Goal: Transaction & Acquisition: Purchase product/service

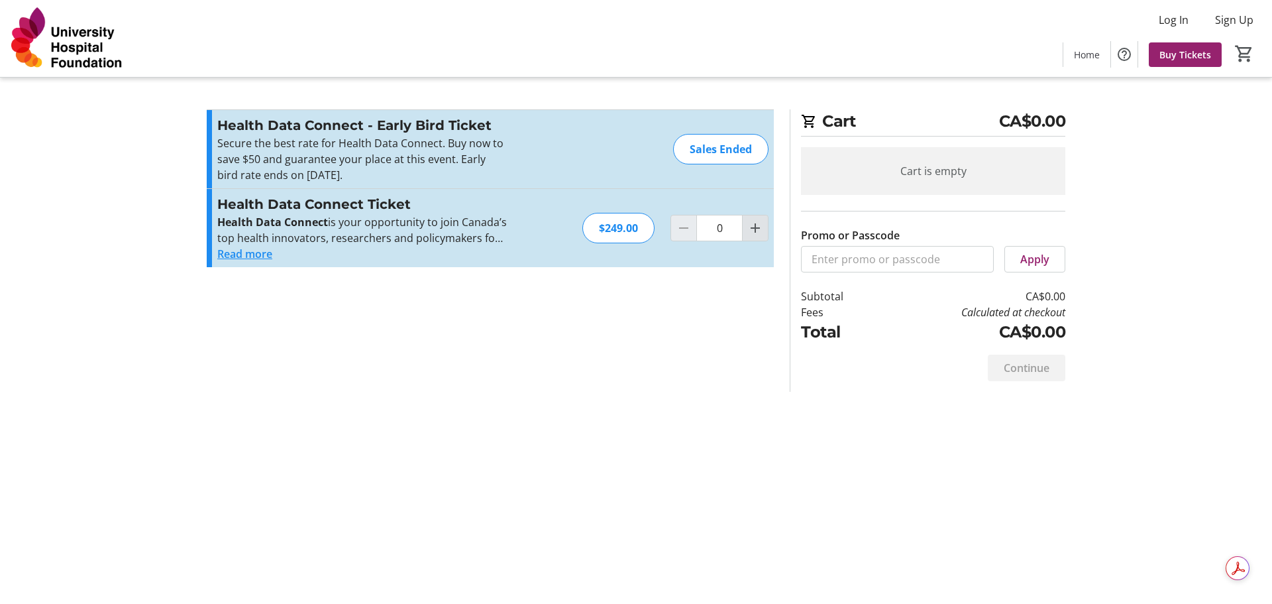
click at [755, 234] on mat-icon "Increment by one" at bounding box center [755, 228] width 16 height 16
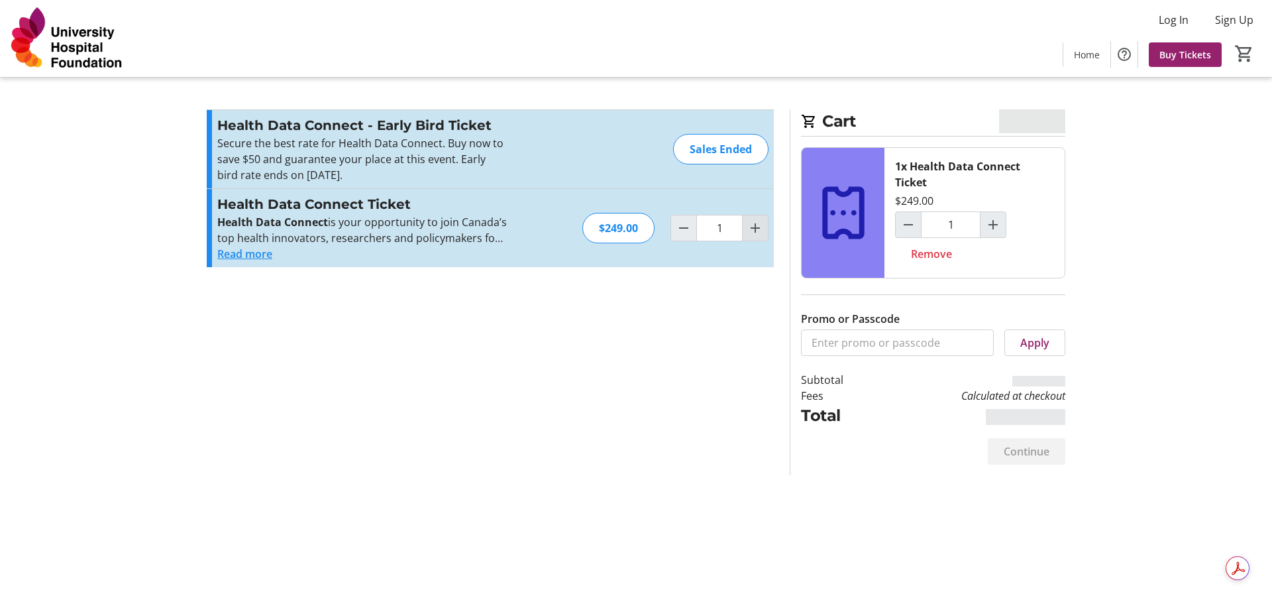
click at [753, 221] on mat-icon "Increment by one" at bounding box center [755, 228] width 16 height 16
type input "2"
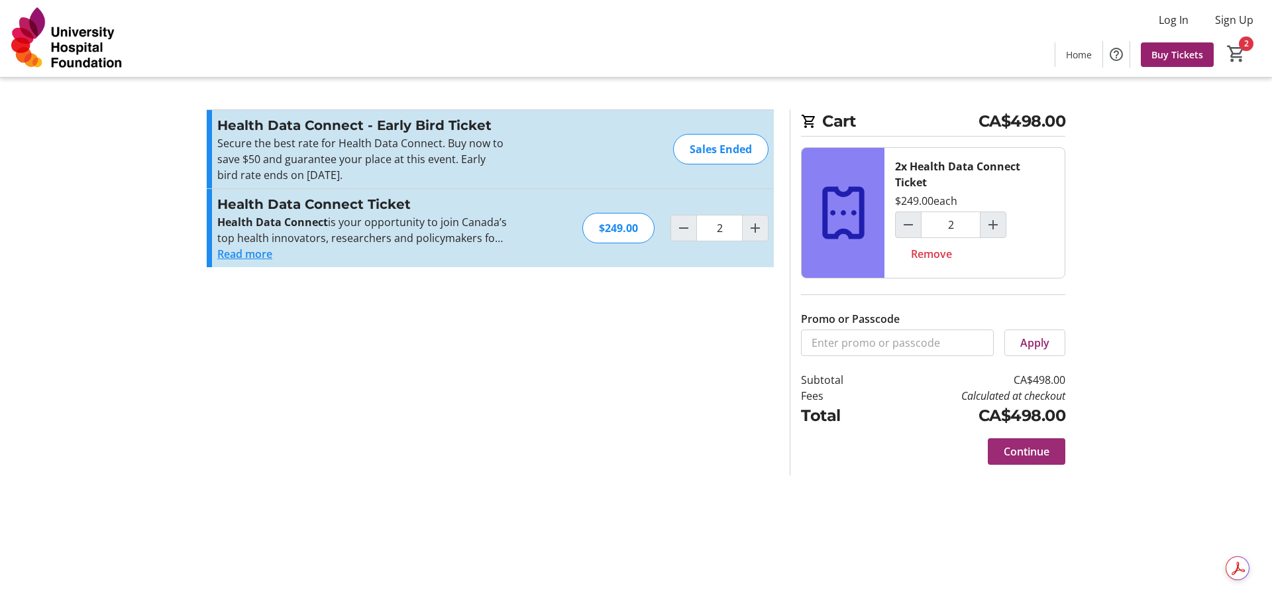
click at [1036, 448] on span "Continue" at bounding box center [1027, 451] width 46 height 16
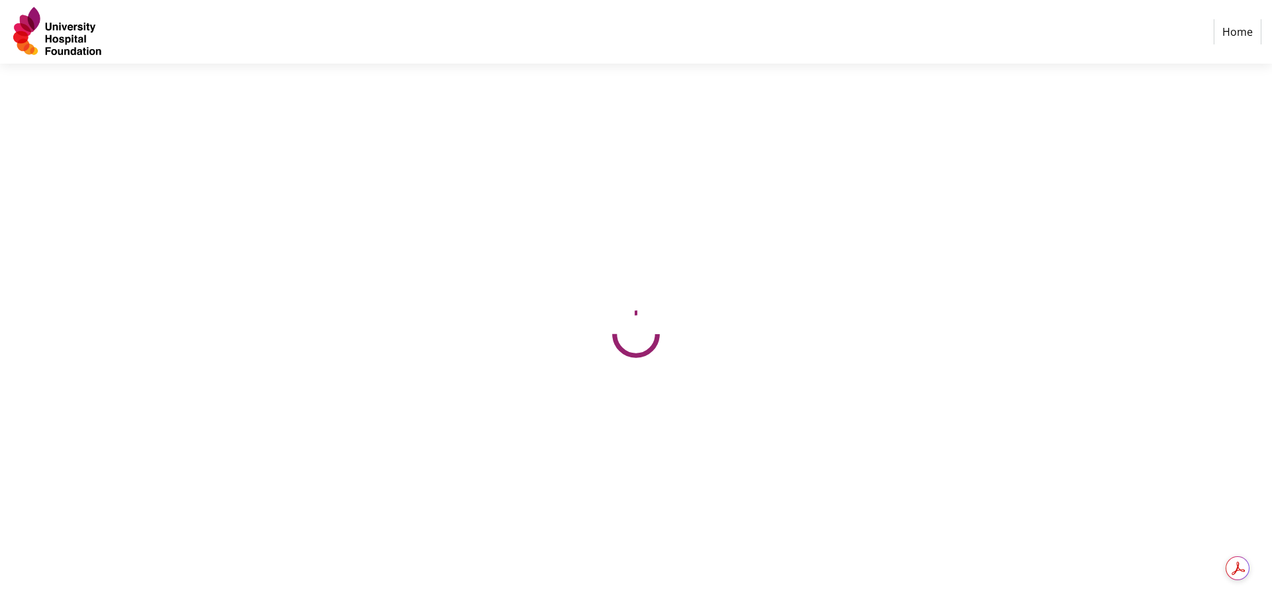
select select "CA"
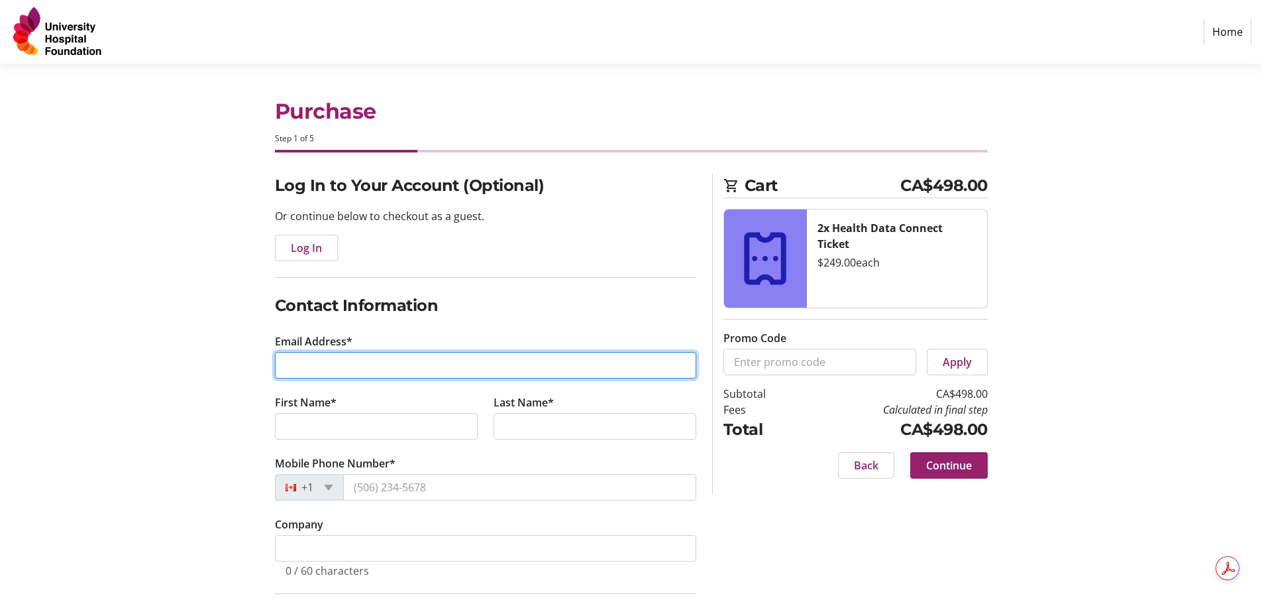
click at [456, 362] on input "Email Address*" at bounding box center [485, 365] width 421 height 27
type input "travis.kerr@ucalgary.ca"
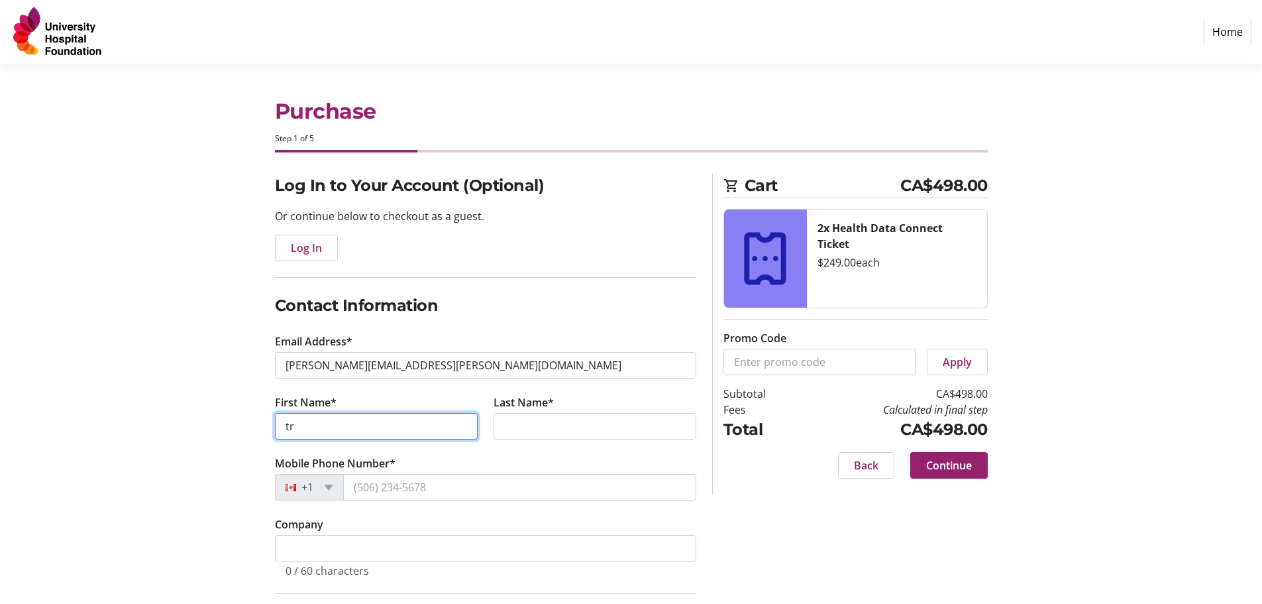
type input "t"
type input "Travis"
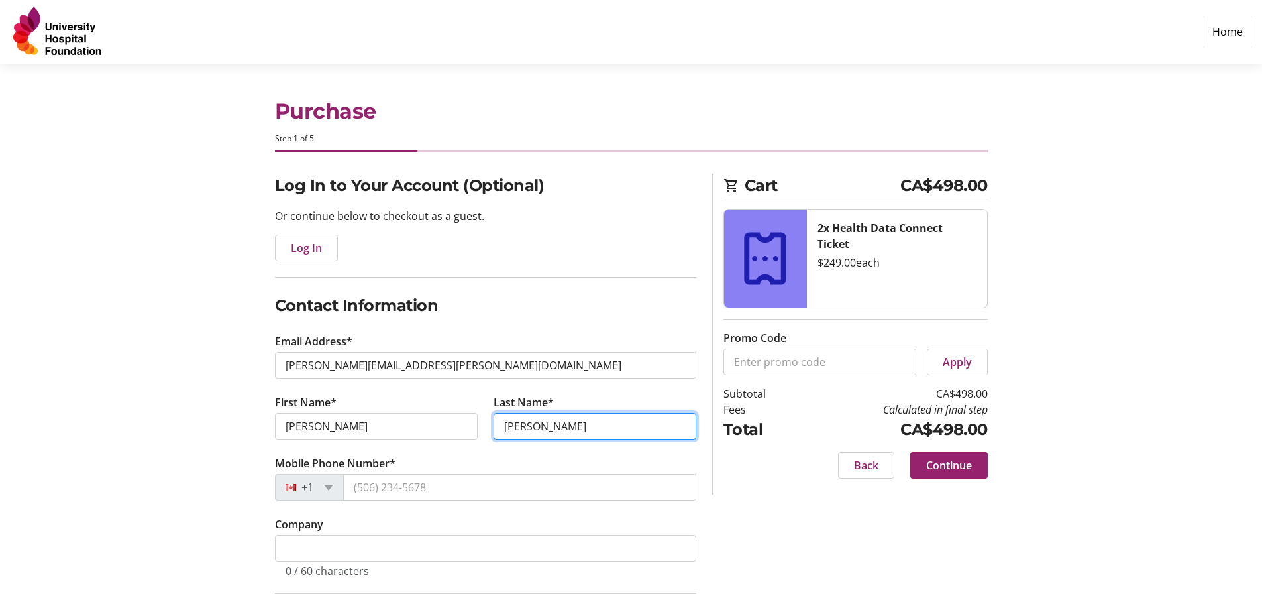
type input "Kerr"
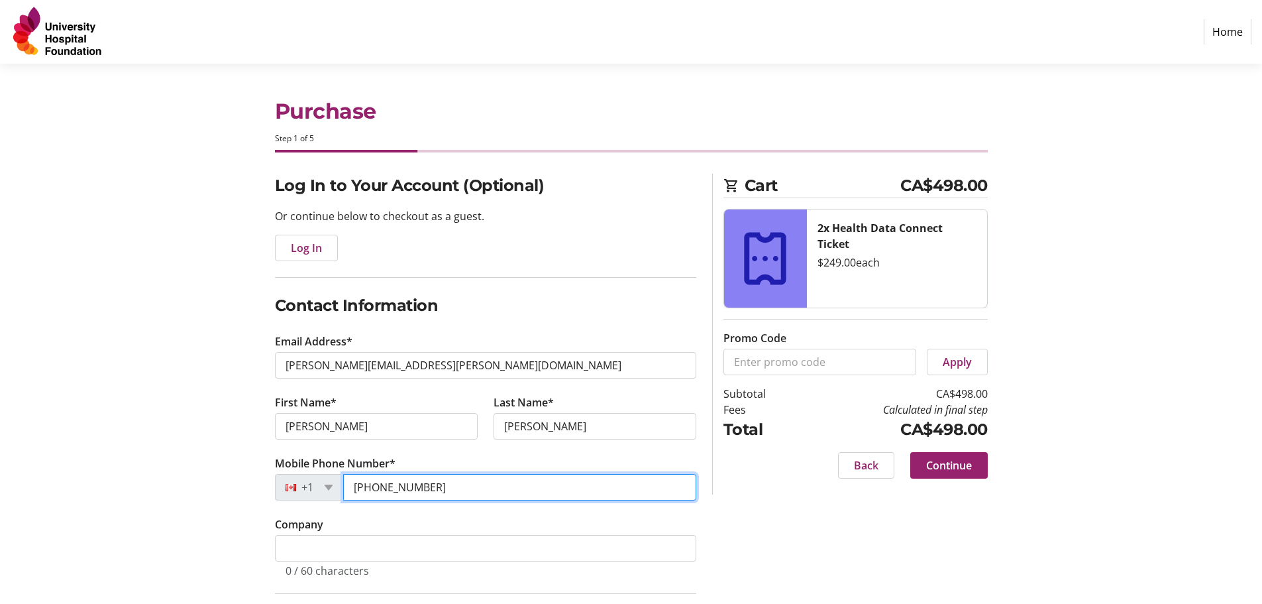
type input "(587) 434-9593"
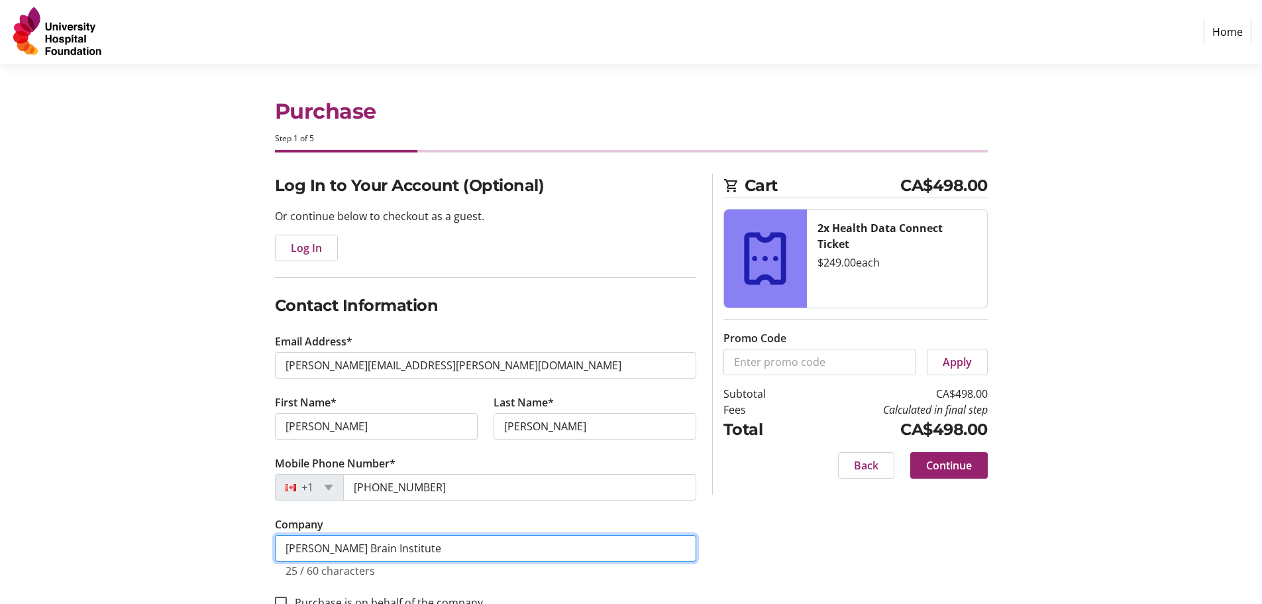
type input "Hotchkiss Brain Institute"
click at [390, 553] on input "Hotchkiss Brain Institute" at bounding box center [485, 548] width 421 height 27
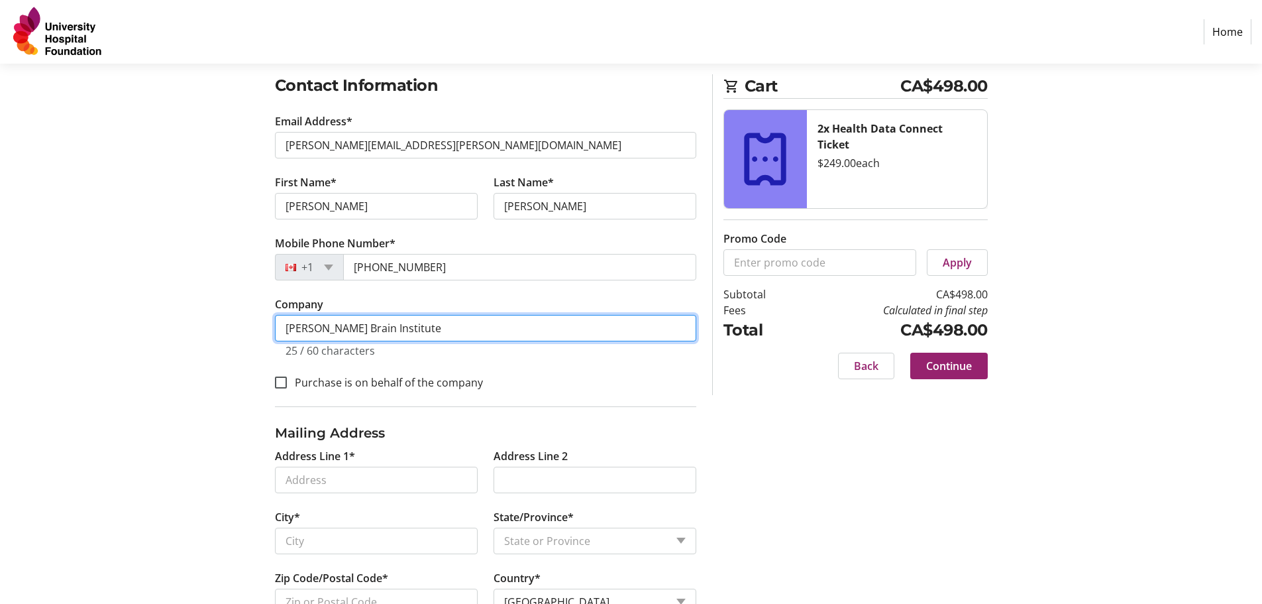
scroll to position [197, 0]
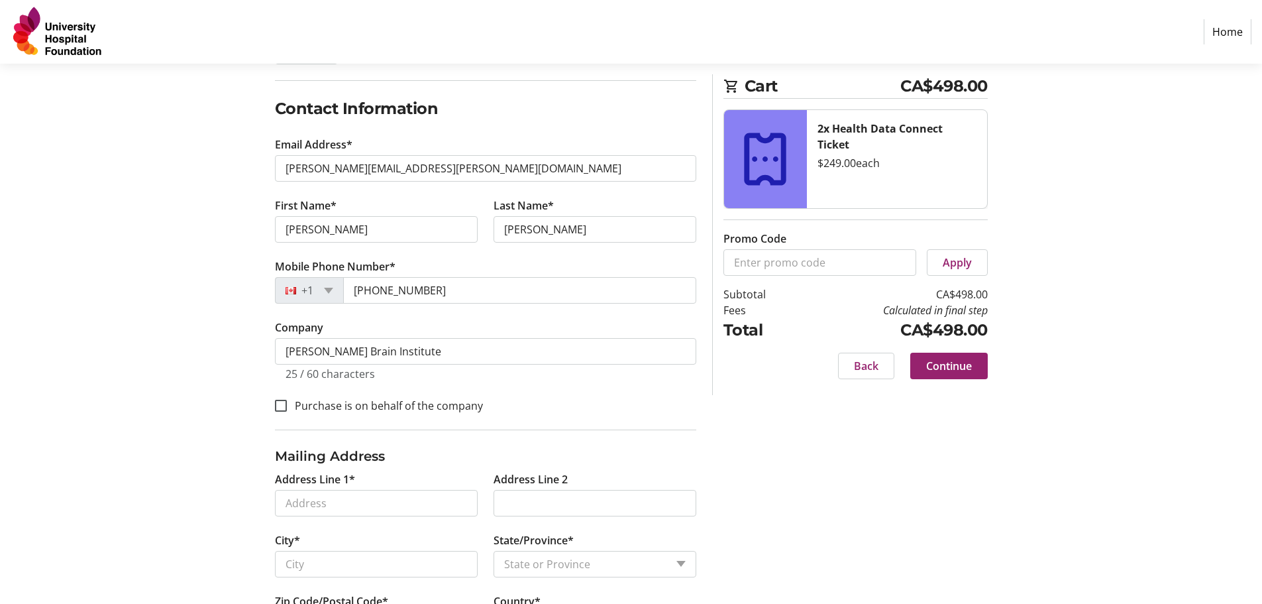
click at [457, 408] on label "Purchase is on behalf of the company" at bounding box center [385, 406] width 196 height 16
click at [287, 408] on input "Purchase is on behalf of the company" at bounding box center [281, 406] width 12 height 12
checkbox input "true"
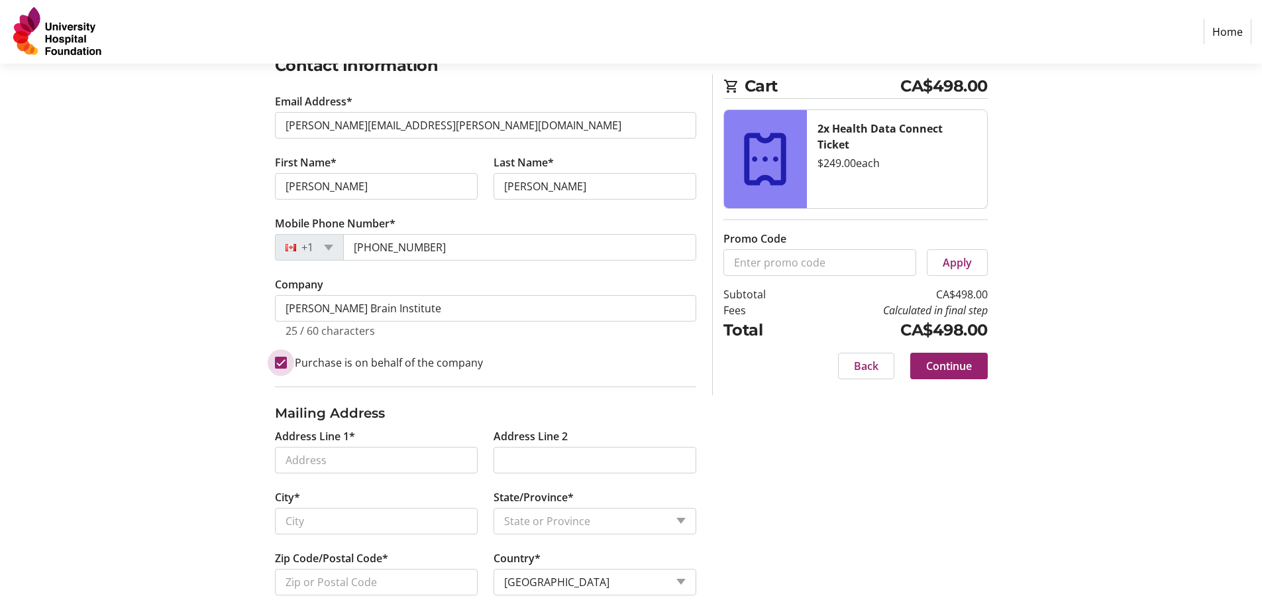
scroll to position [263, 0]
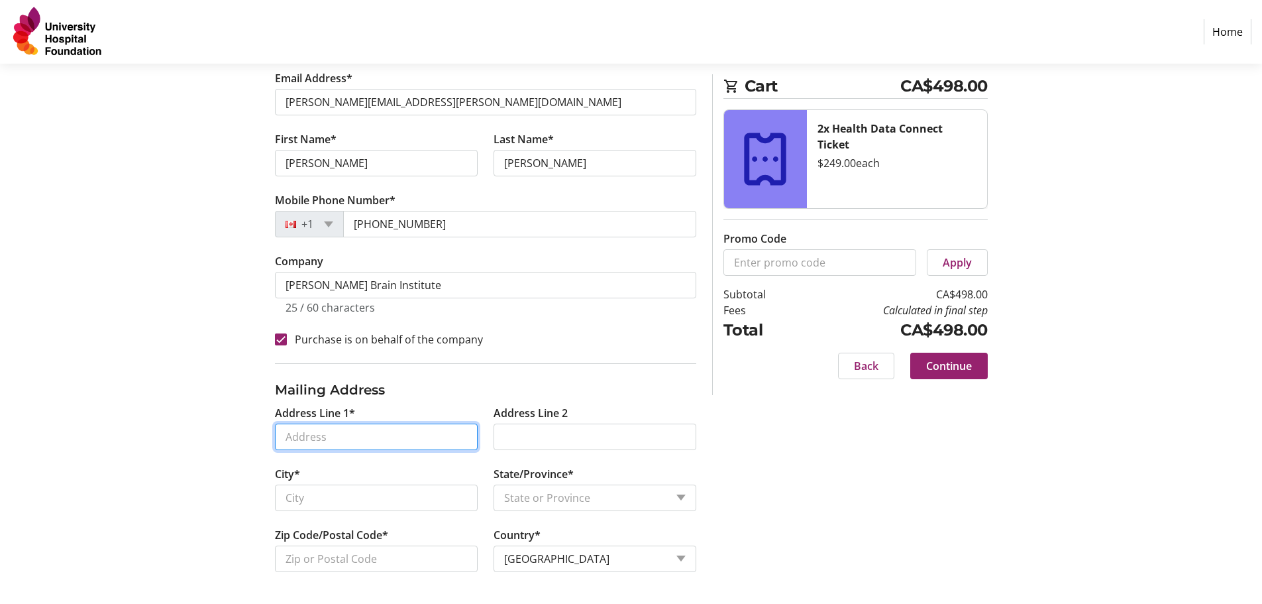
click at [370, 430] on input "Address Line 1*" at bounding box center [376, 436] width 203 height 27
type input "3330 Hospital Drive Northwest"
type input "Calgary"
select select "AB"
type input "T2N 4N1"
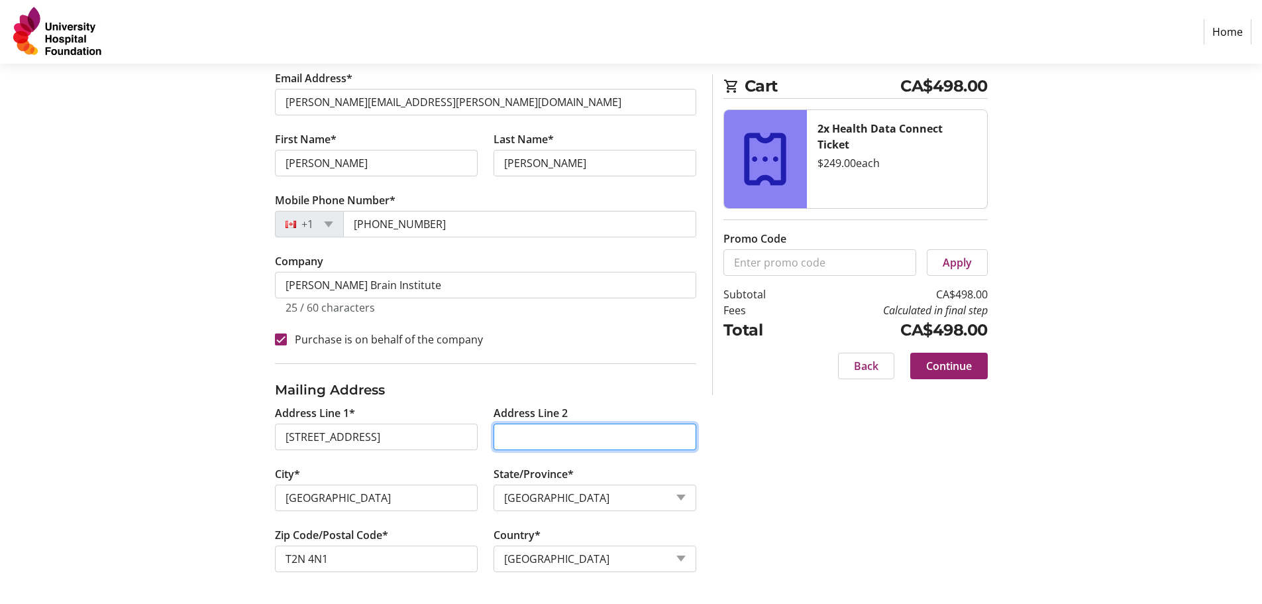
click at [594, 439] on input "Address Line 2" at bounding box center [595, 436] width 203 height 27
type input "Unit 1A10"
click at [790, 444] on div "Log In to Your Account (Optional) Or continue below to checkout as a guest. Log…" at bounding box center [631, 257] width 875 height 693
click at [959, 366] on span "Continue" at bounding box center [949, 366] width 46 height 16
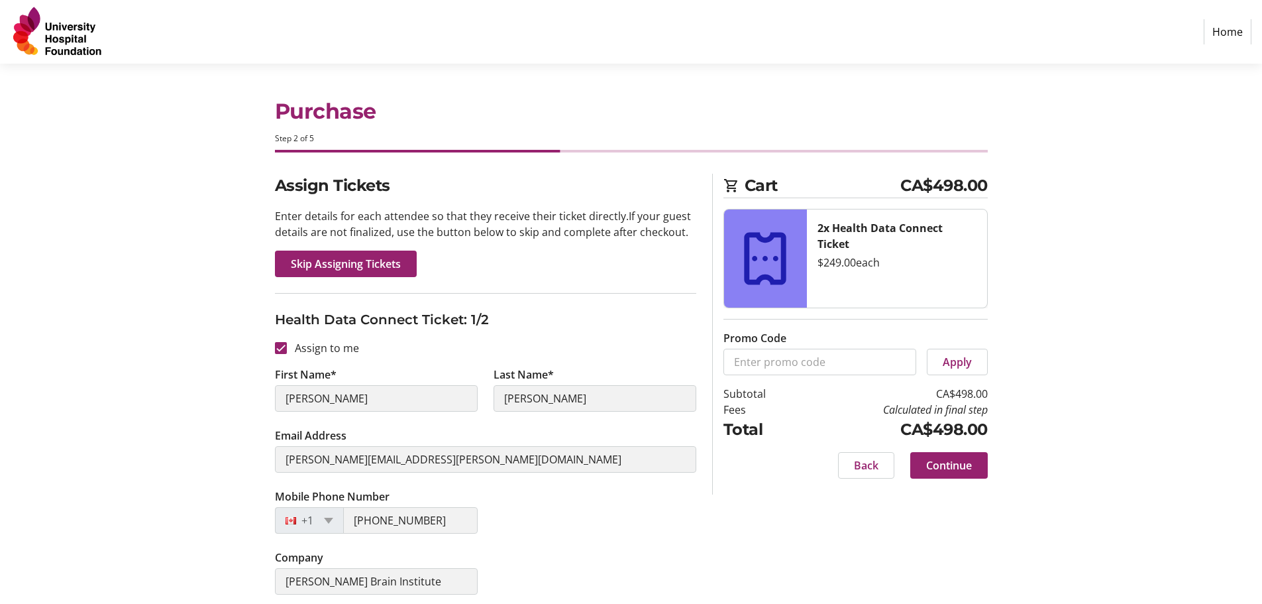
scroll to position [66, 0]
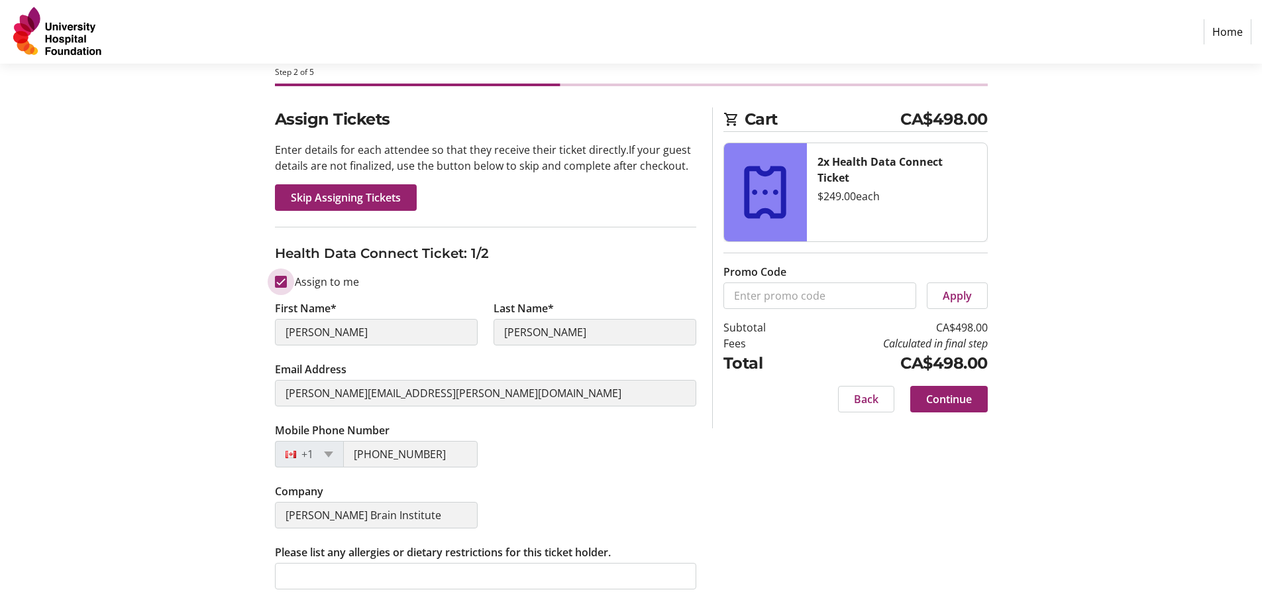
click at [279, 285] on input "Assign to me" at bounding box center [281, 282] width 12 height 12
checkbox input "false"
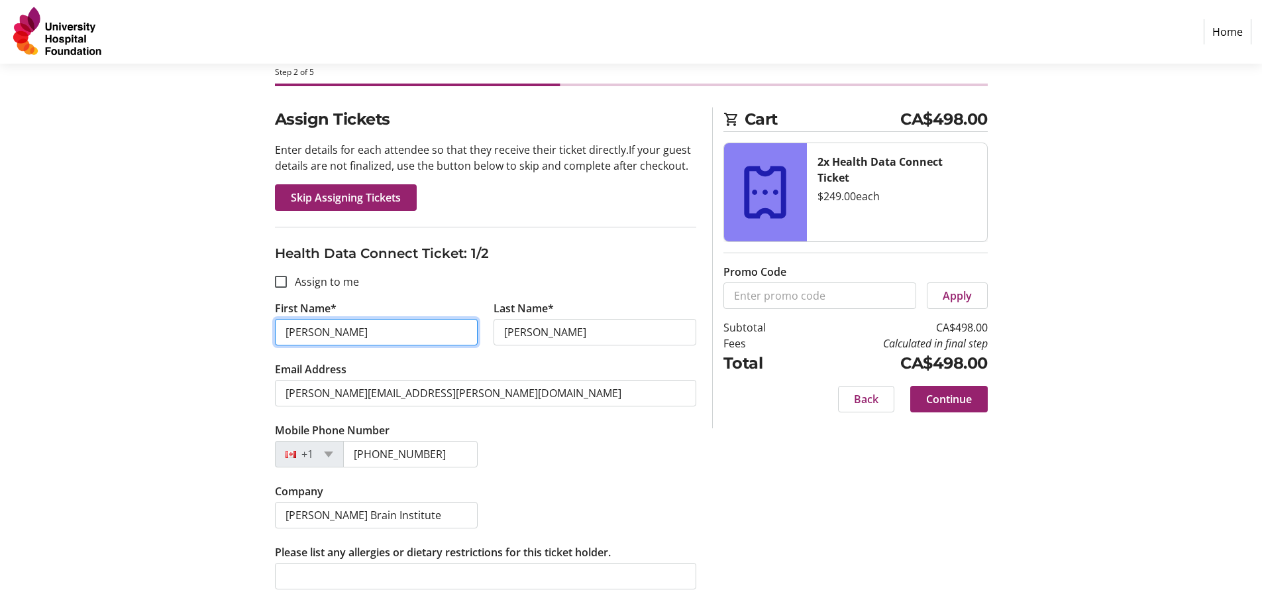
click at [328, 333] on input "Travis" at bounding box center [376, 332] width 203 height 27
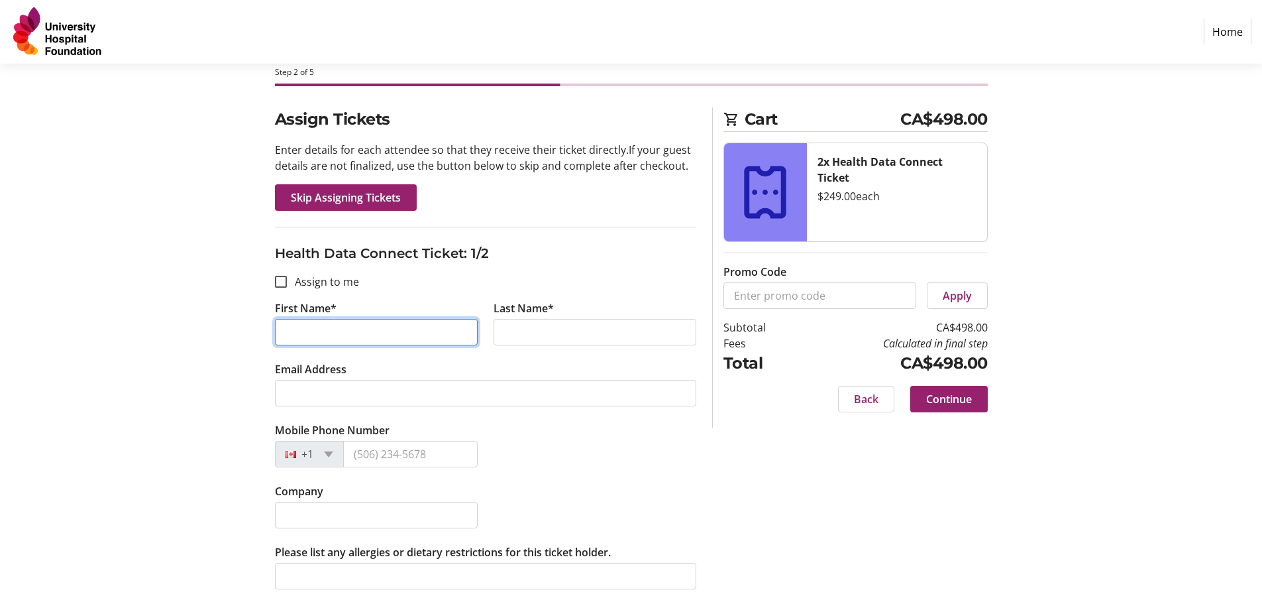
click at [328, 333] on input "First Name*" at bounding box center [376, 332] width 203 height 27
type input "Jennifer"
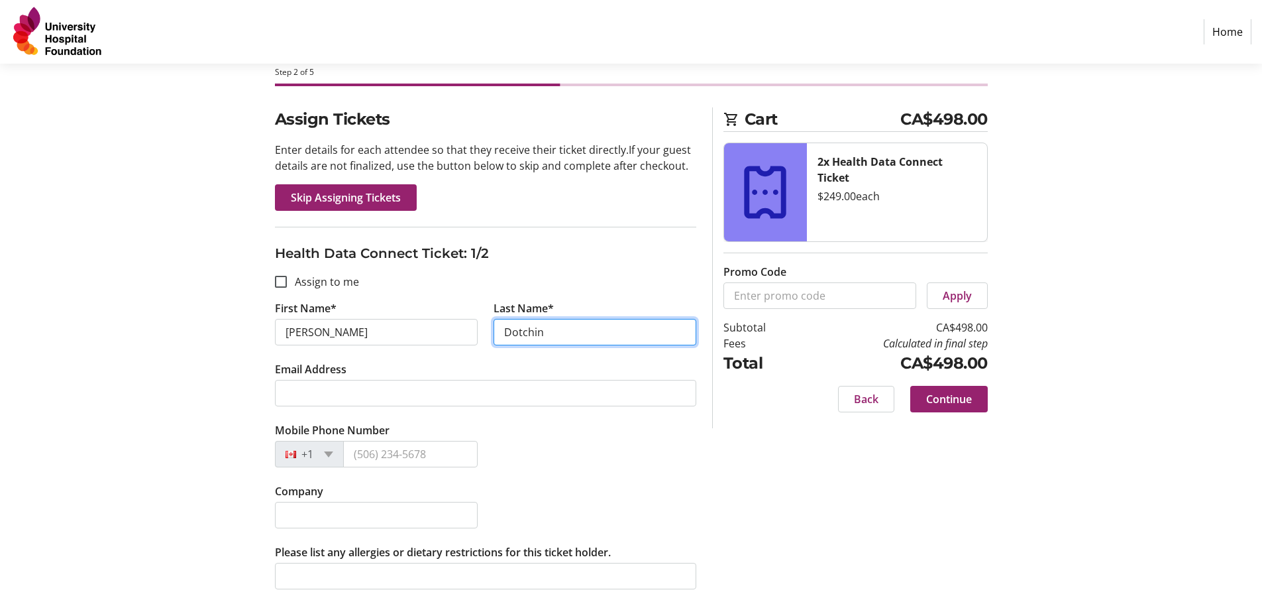
type input "Dotchin"
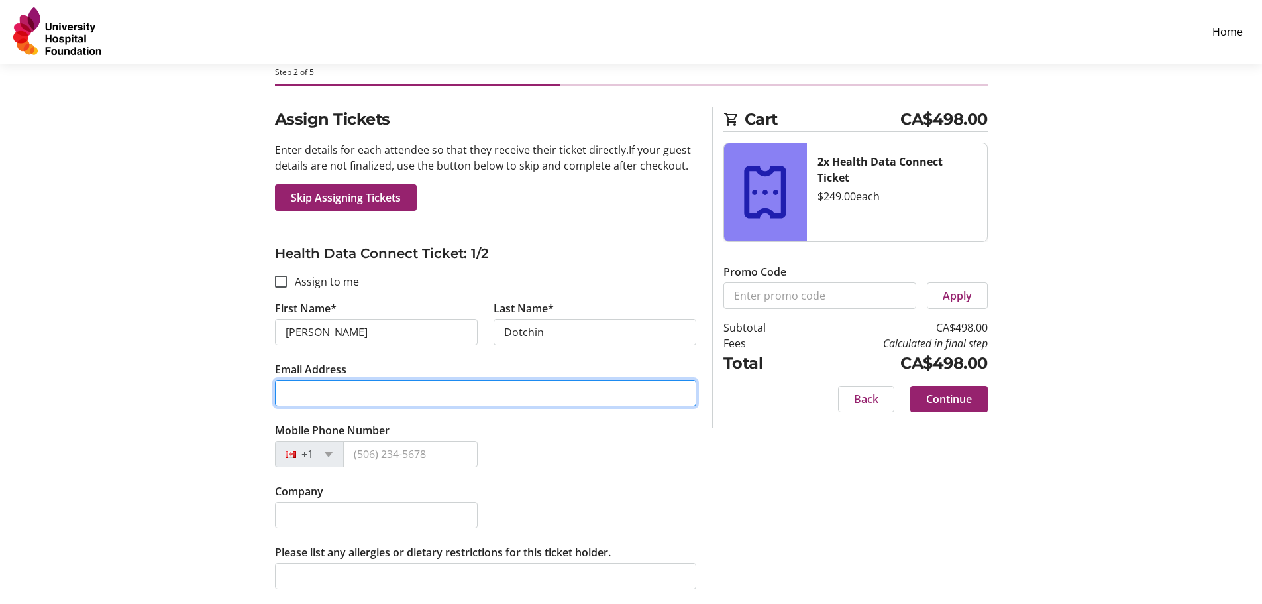
click at [546, 383] on input "Email Address" at bounding box center [485, 393] width 421 height 27
paste input "jennifer.dotchin1@ucalgary.ca"
type input "jennifer.dotchin1@ucalgary.ca"
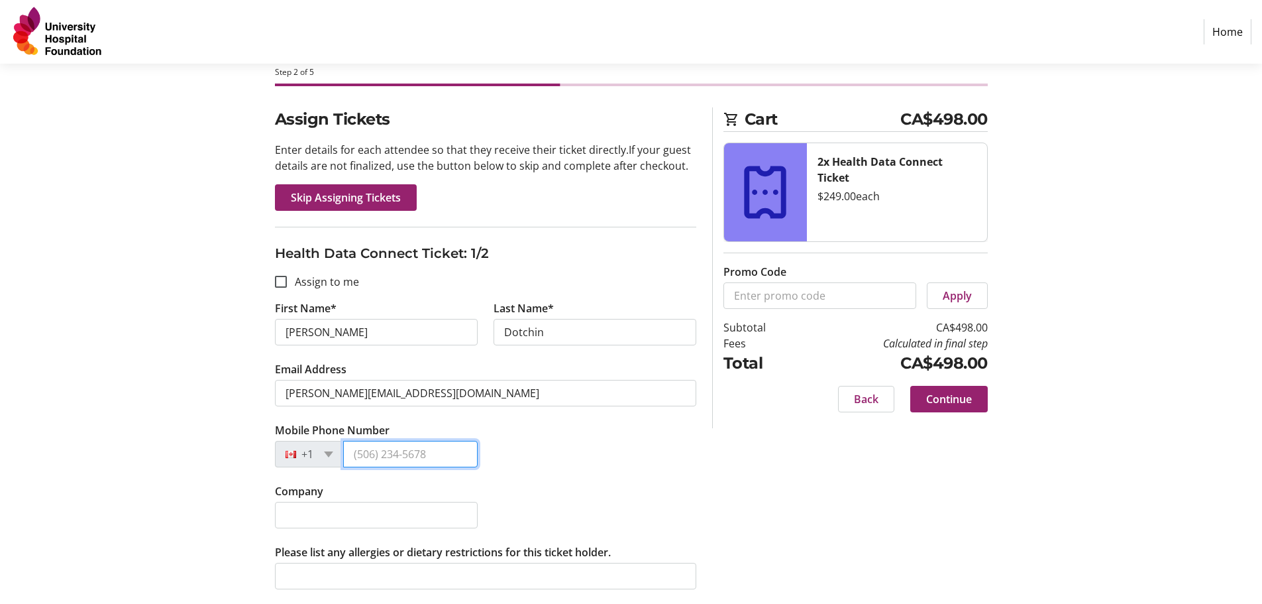
click at [435, 455] on input "Mobile Phone Number" at bounding box center [410, 454] width 135 height 27
type input "(403) 383-4415"
click at [427, 510] on input "Company" at bounding box center [376, 515] width 203 height 27
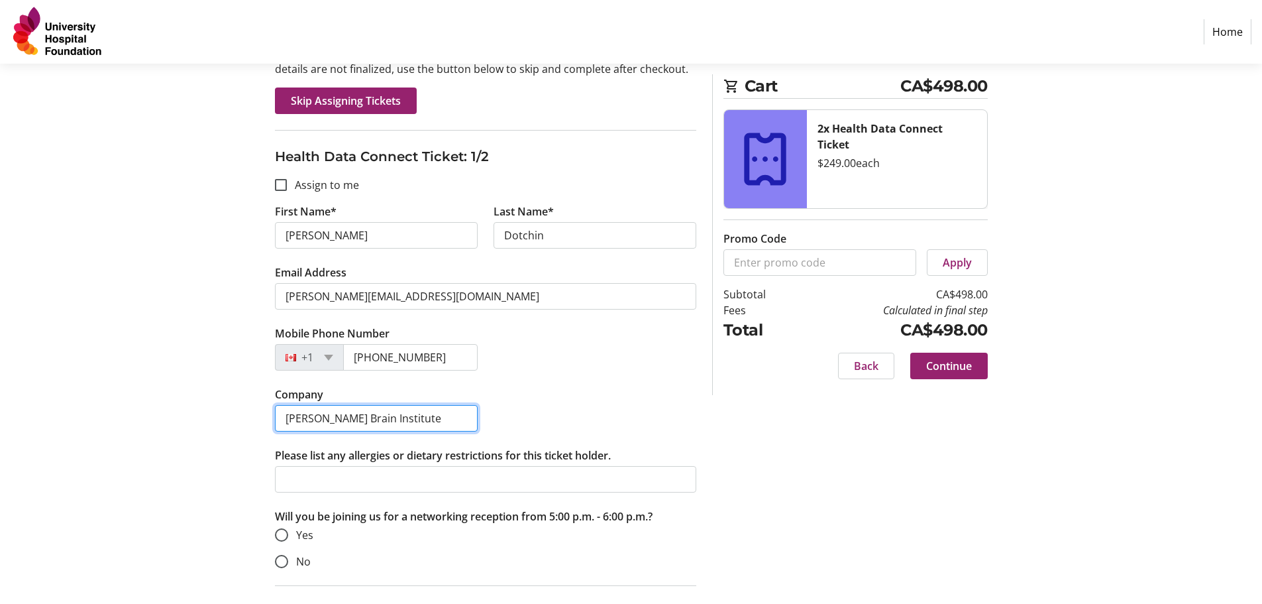
scroll to position [199, 0]
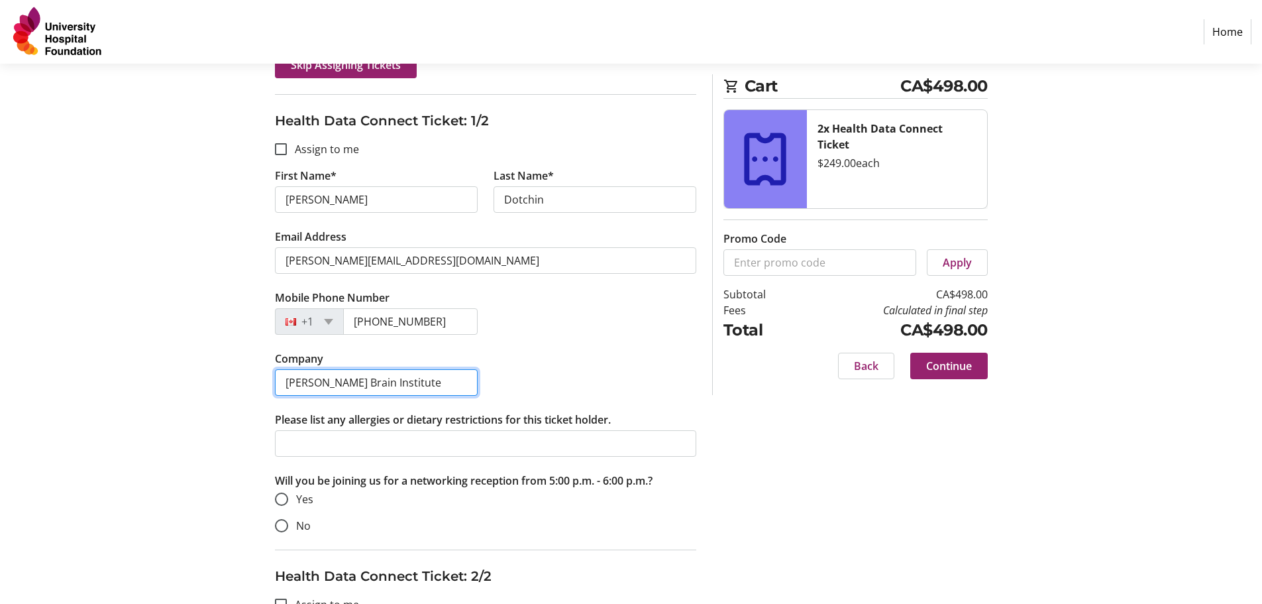
type input "Hotchkiss Brain Institute"
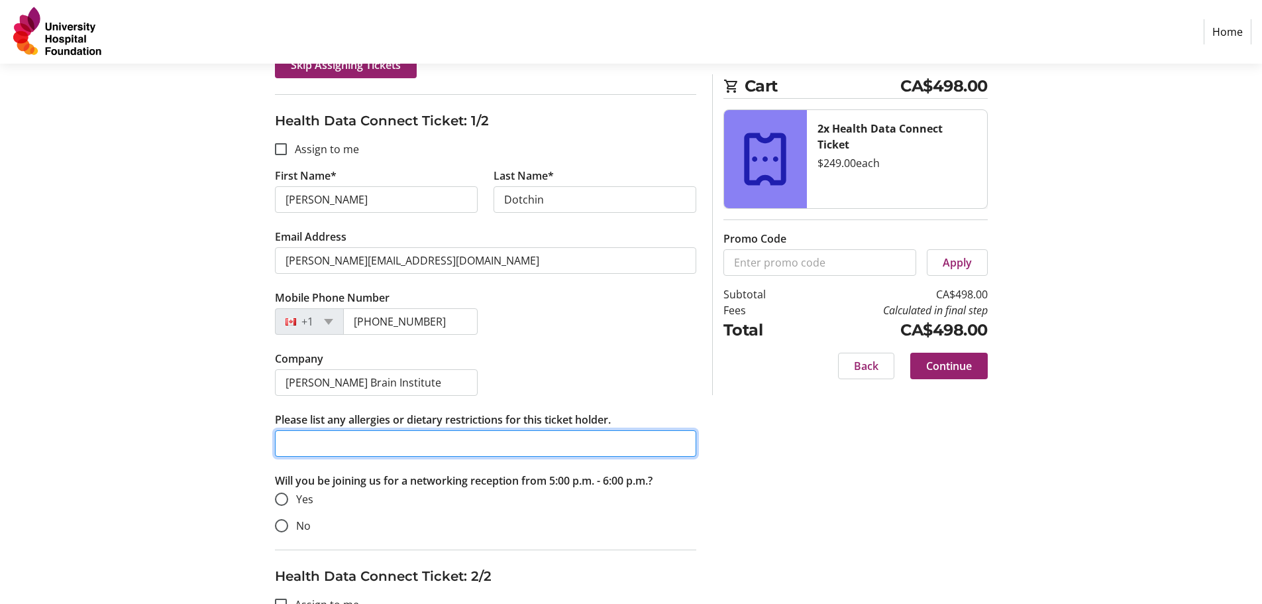
click at [664, 446] on input "Please list any allergies or dietary restrictions for this ticket holder." at bounding box center [485, 443] width 421 height 27
type input "no mustard"
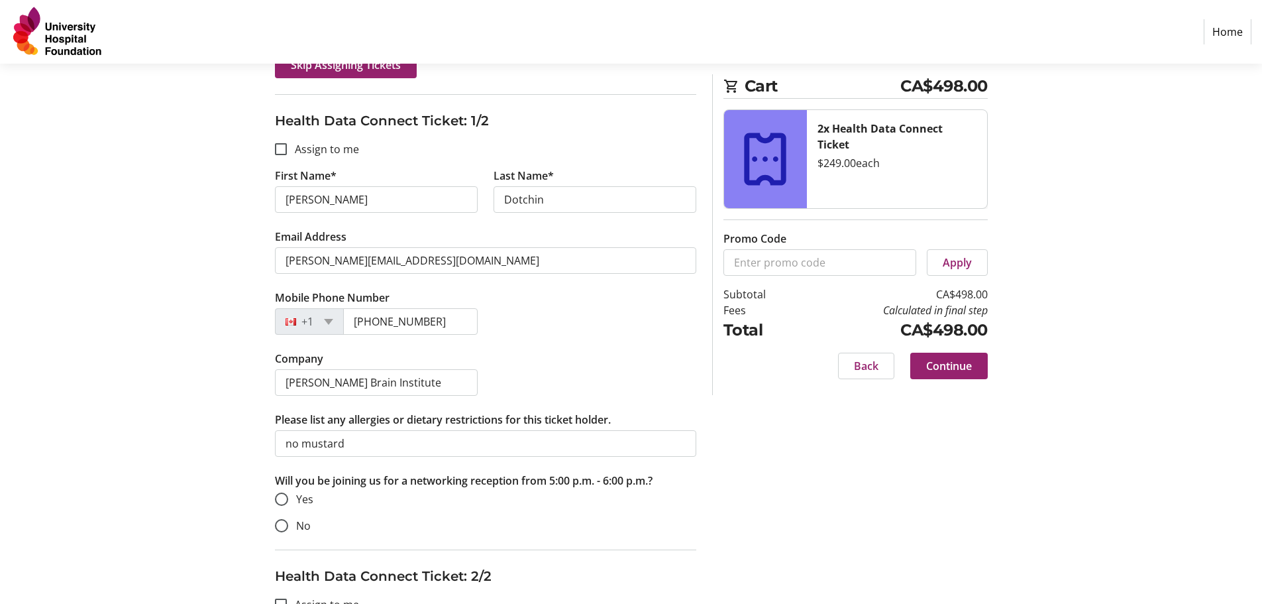
click at [304, 500] on span "Yes" at bounding box center [304, 499] width 17 height 15
click at [288, 500] on input "Yes" at bounding box center [281, 498] width 13 height 13
radio input "true"
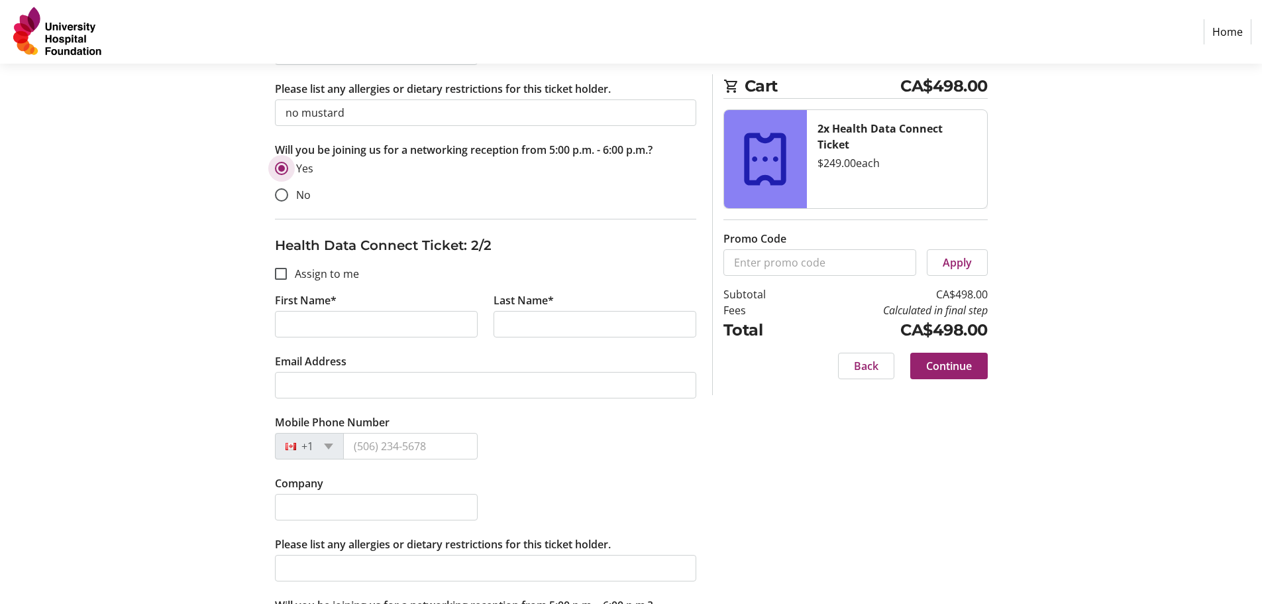
scroll to position [530, 0]
click at [384, 314] on input "First Name*" at bounding box center [376, 323] width 203 height 27
type input "Adrienna"
type input "d"
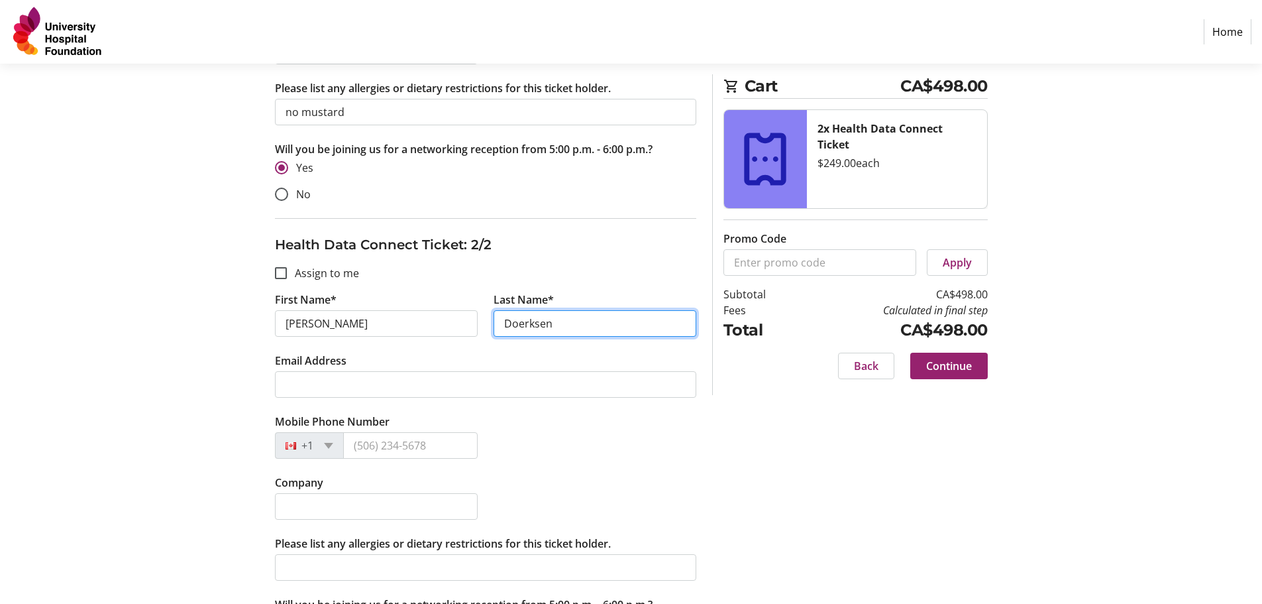
type input "Doerksen"
click at [976, 435] on div "Assign Tickets Enter details for each attendee so that they receive their ticke…" at bounding box center [631, 159] width 875 height 1030
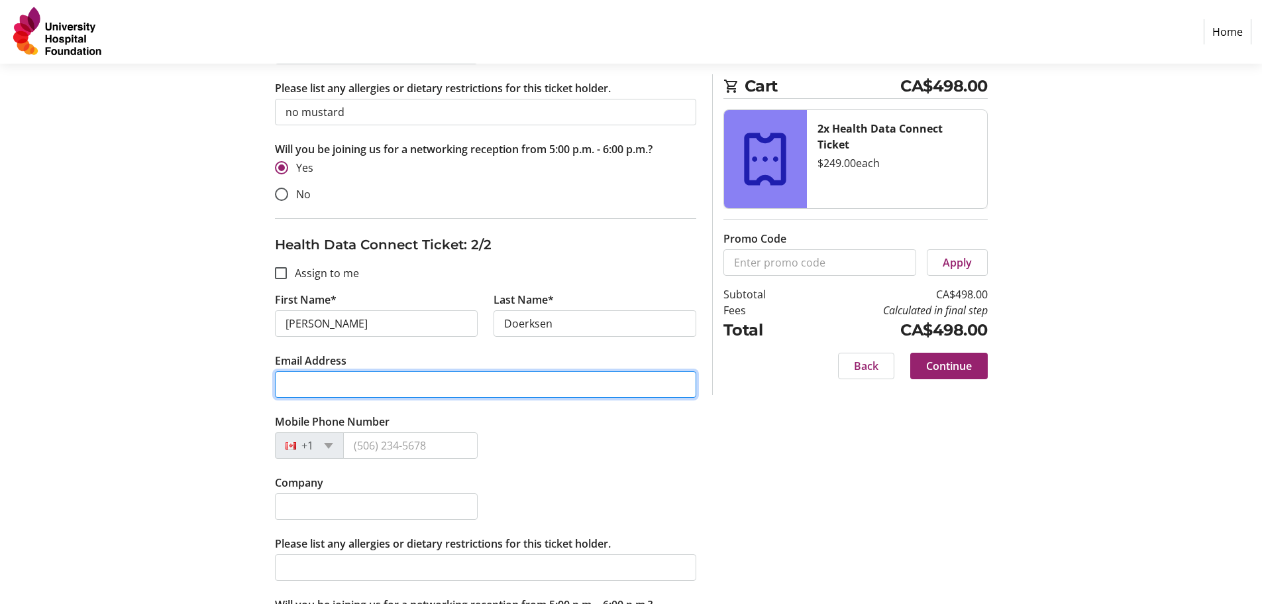
click at [521, 384] on input "Email Address" at bounding box center [485, 384] width 421 height 27
paste input "adrienna.doerksen@ucalgary.ca"
type input "adrienna.doerksen@ucalgary.ca"
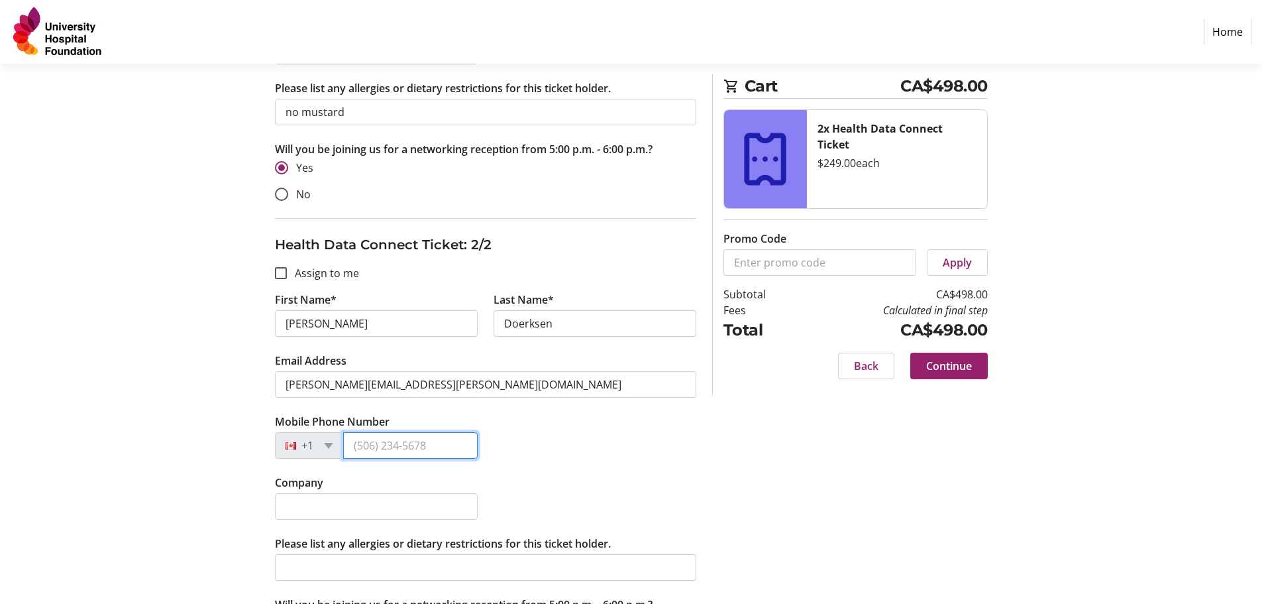
click at [450, 440] on input "Mobile Phone Number" at bounding box center [410, 445] width 135 height 27
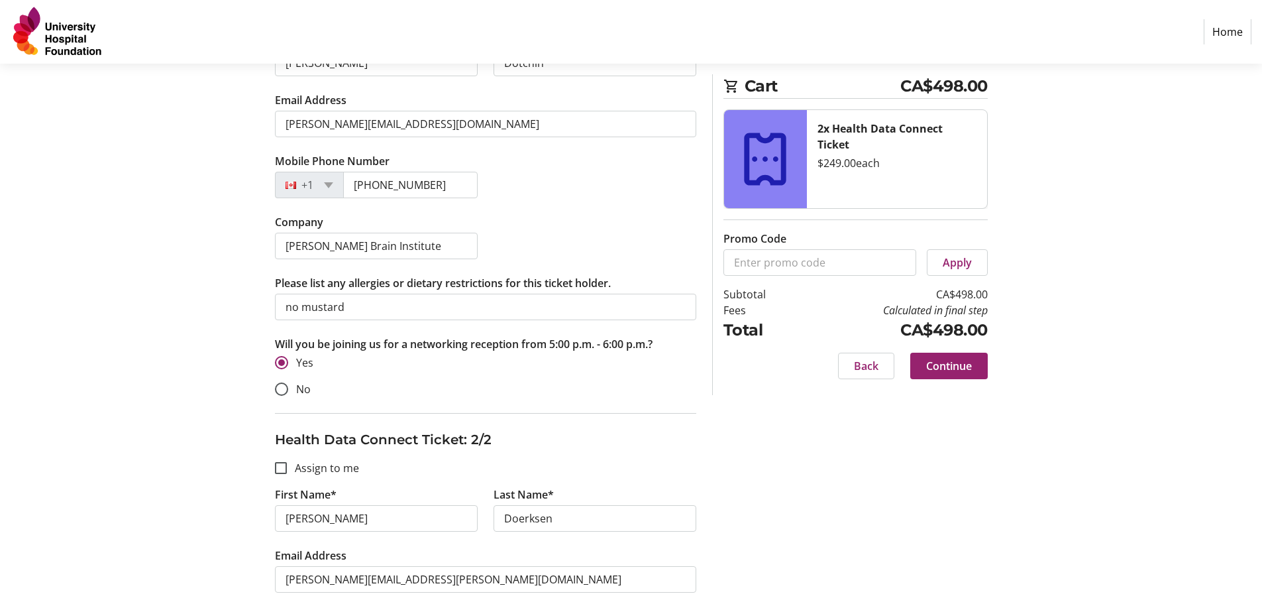
scroll to position [331, 0]
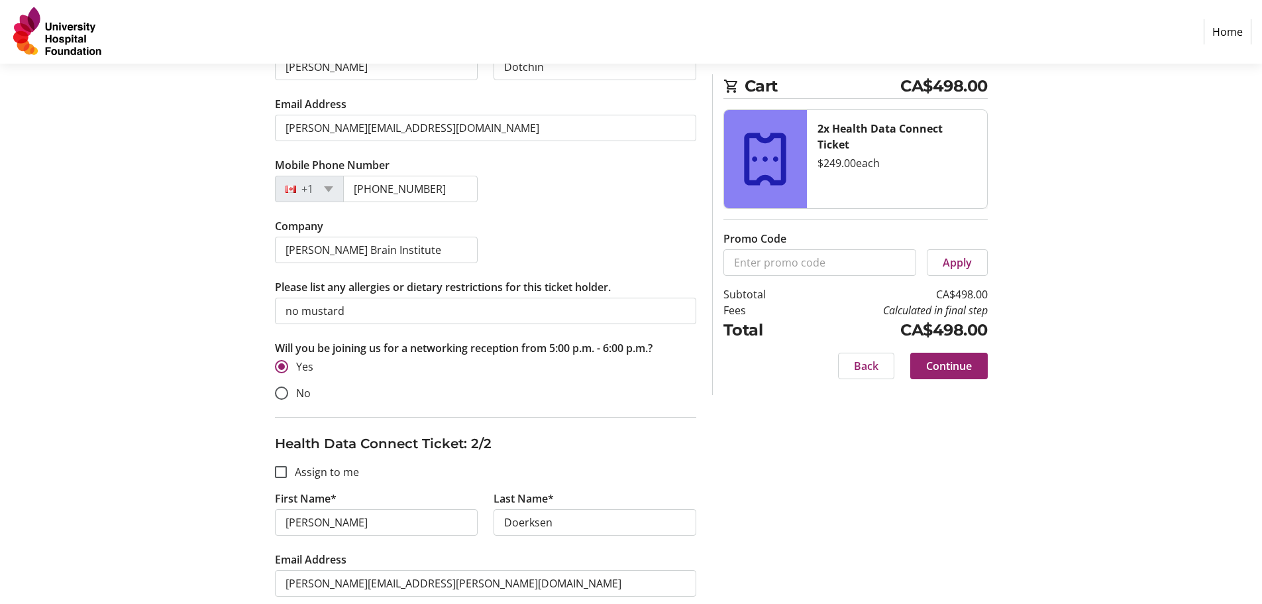
type input "(587) 777-6938"
click at [389, 249] on input "Hotchkiss Brain Institute" at bounding box center [376, 250] width 203 height 27
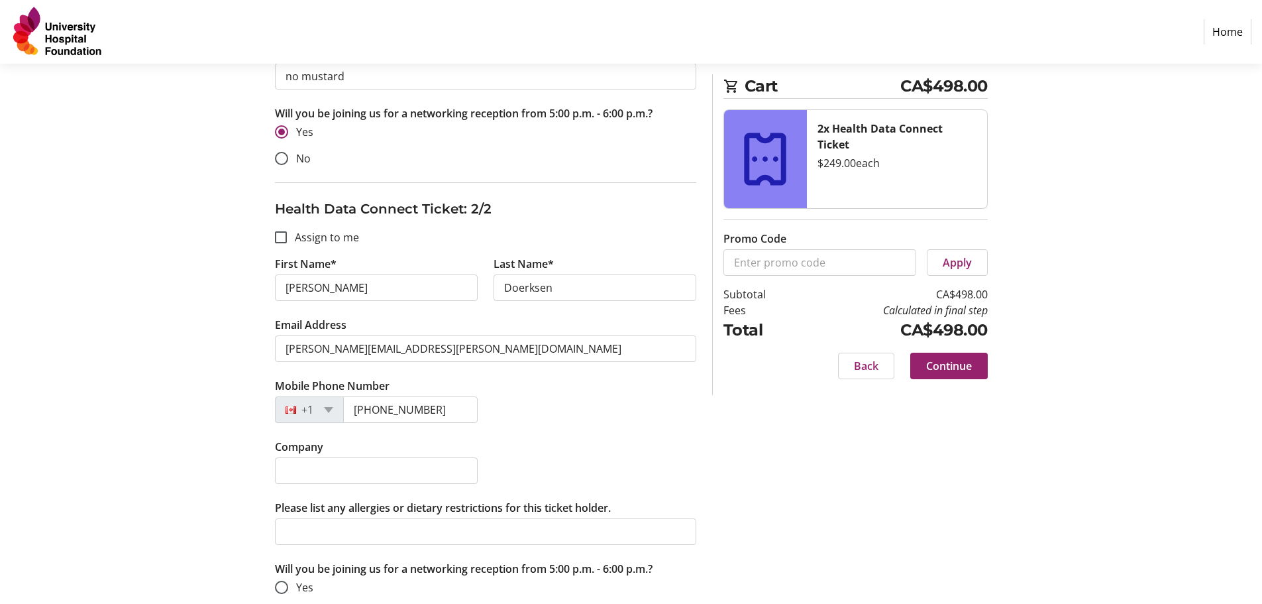
scroll to position [600, 0]
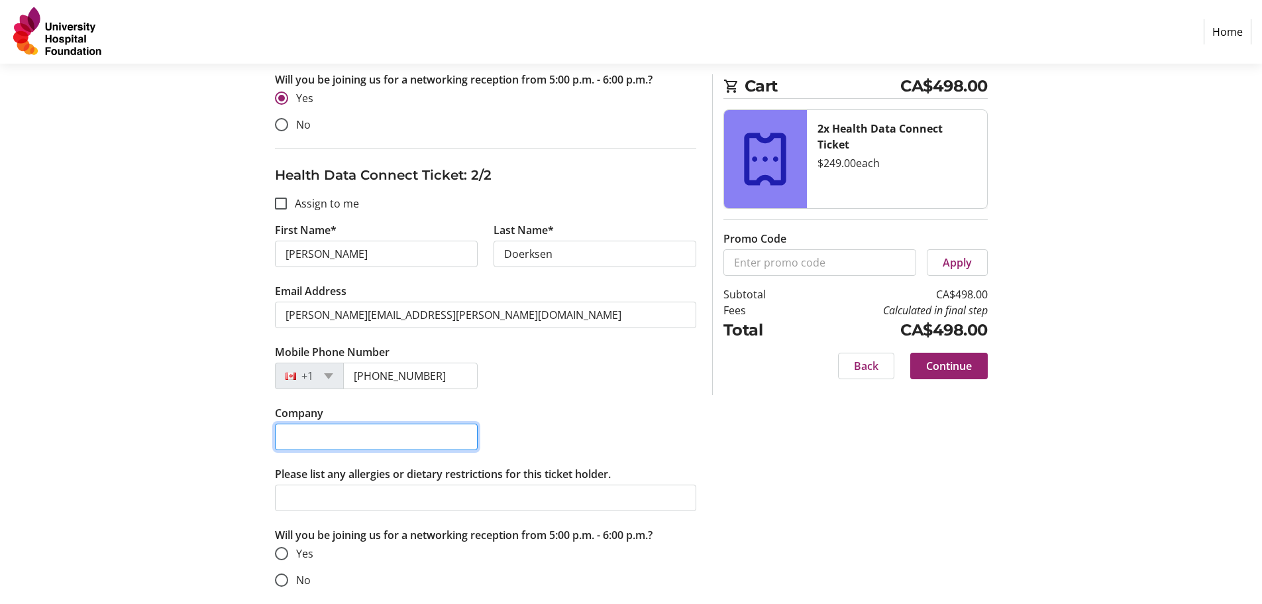
click at [437, 435] on input "Company" at bounding box center [376, 436] width 203 height 27
paste input "Hotchkiss Brain Institute"
type input "Hotchkiss Brain Institute"
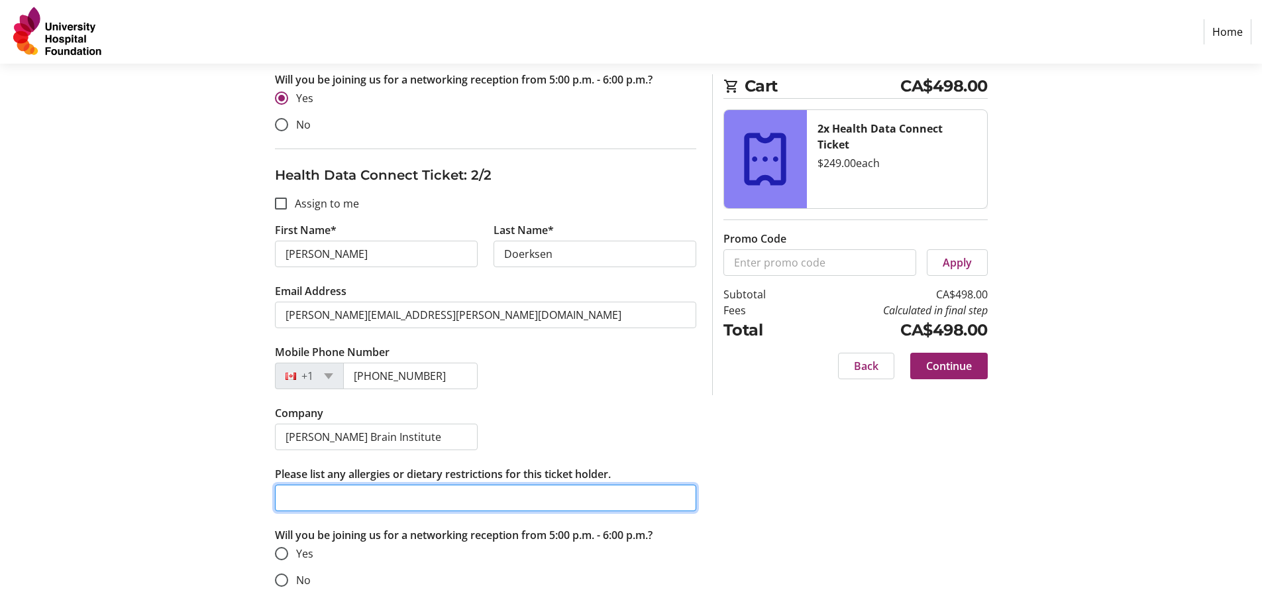
click at [461, 504] on input "Please list any allergies or dietary restrictions for this ticket holder." at bounding box center [485, 497] width 421 height 27
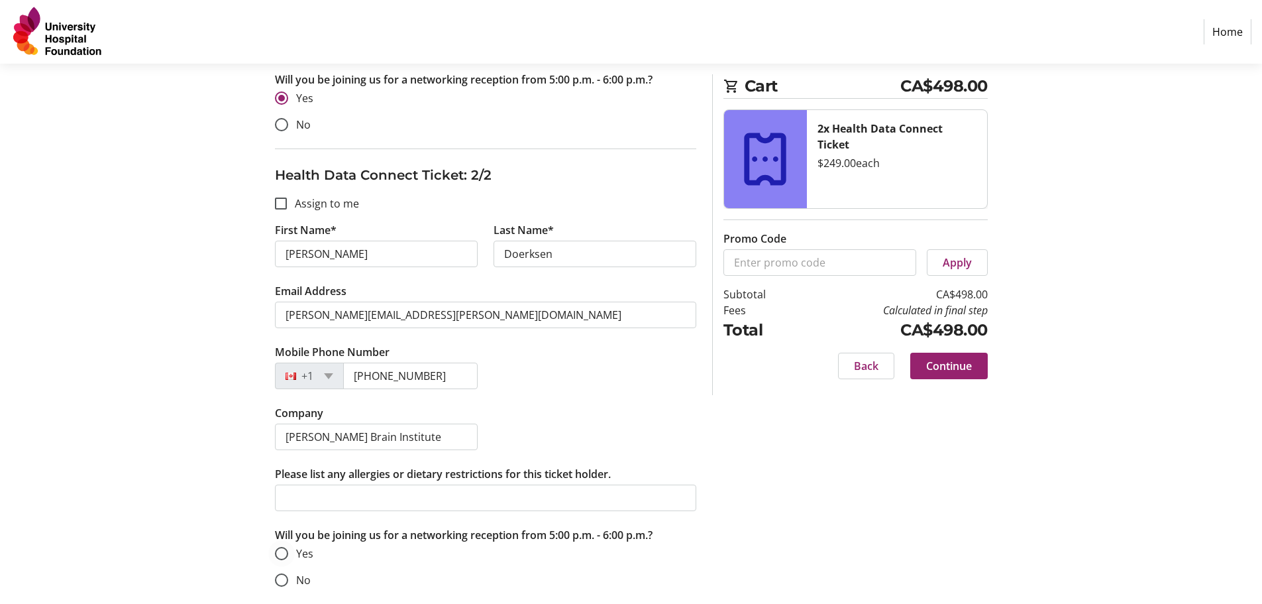
click at [301, 555] on span "Yes" at bounding box center [304, 553] width 17 height 15
click at [288, 555] on input "Yes" at bounding box center [281, 553] width 13 height 13
radio input "true"
click at [936, 358] on span "Continue" at bounding box center [949, 366] width 46 height 16
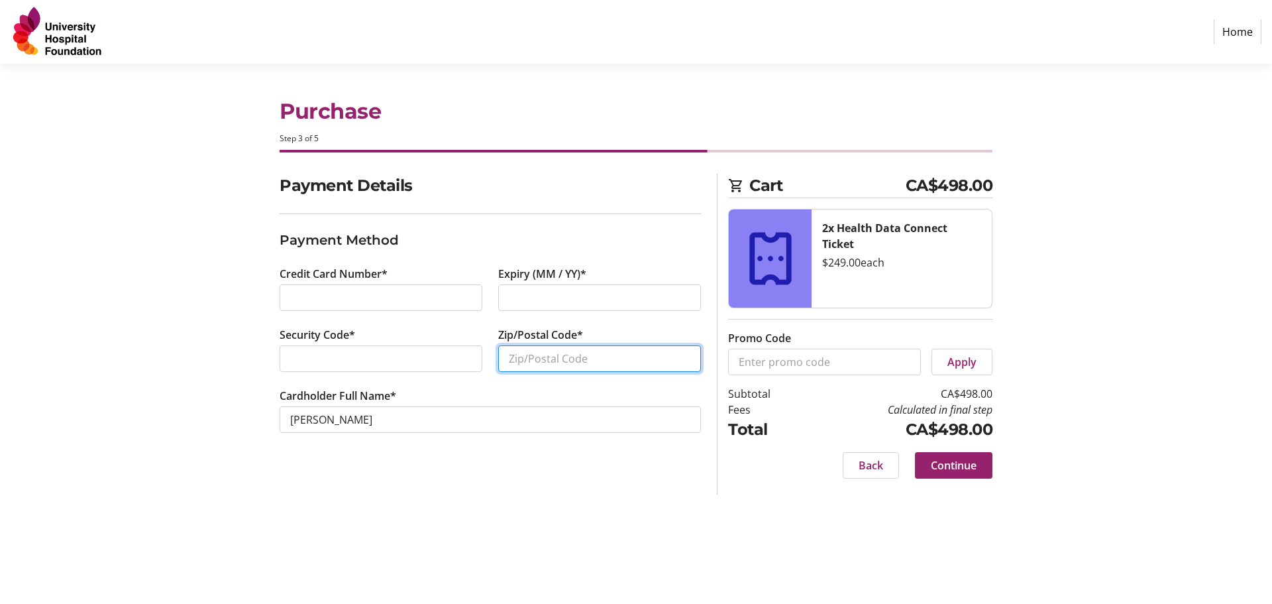
click at [562, 359] on input "Zip/Postal Code*" at bounding box center [599, 358] width 203 height 27
type input "T2N 1N4"
click at [971, 470] on span "Continue" at bounding box center [954, 465] width 46 height 16
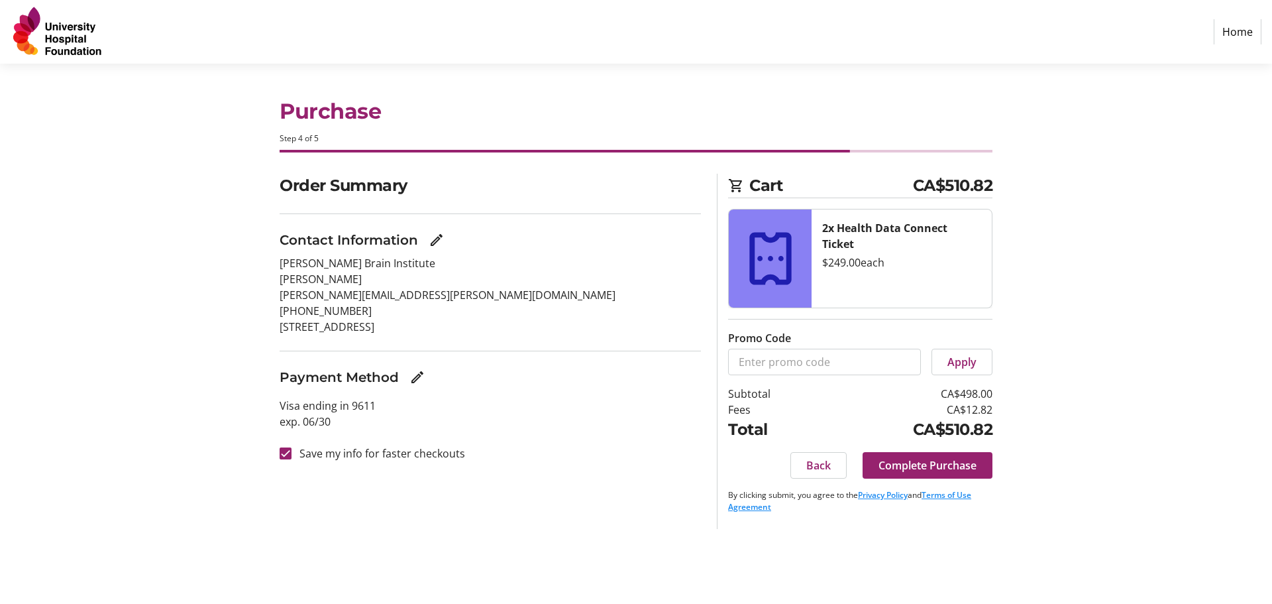
click at [417, 458] on label "Save my info for faster checkouts" at bounding box center [379, 453] width 174 height 16
click at [292, 458] on input "Save my info for faster checkouts" at bounding box center [286, 453] width 12 height 12
checkbox input "false"
click at [914, 462] on span "Complete Purchase" at bounding box center [928, 465] width 98 height 16
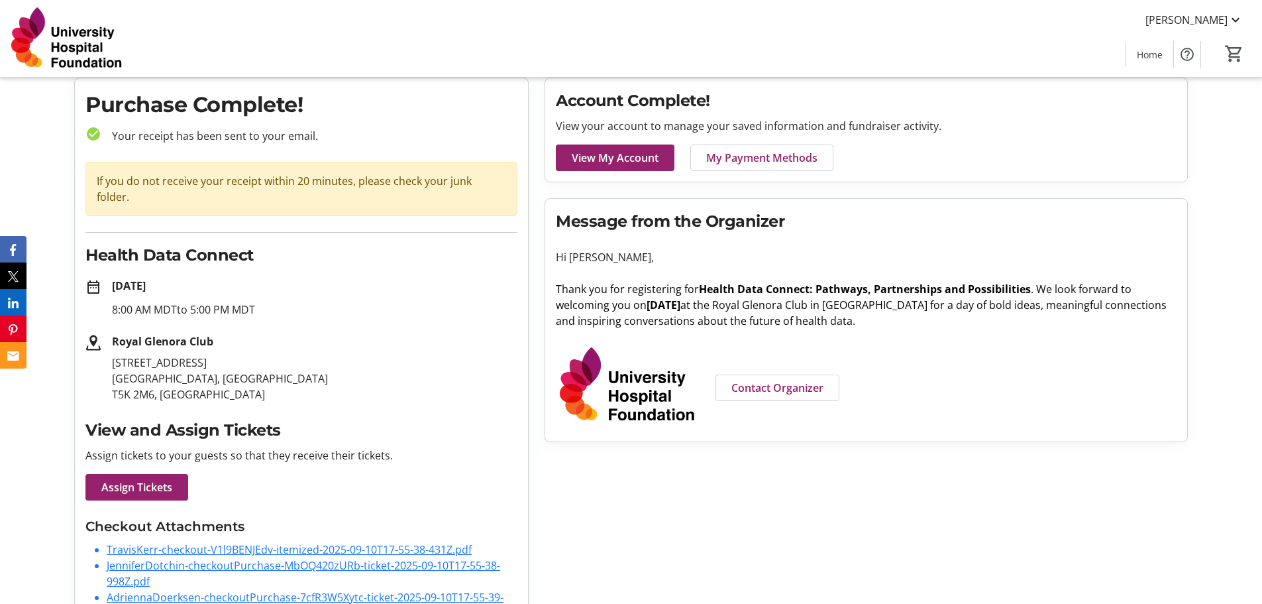
scroll to position [77, 0]
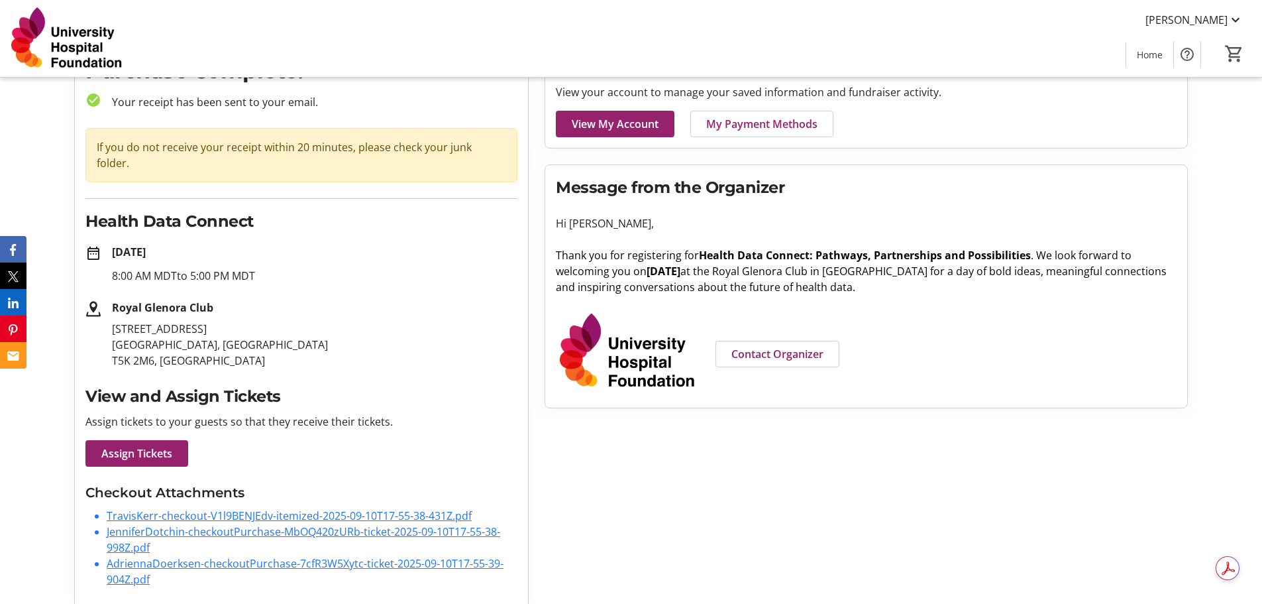
click at [989, 436] on div "Account Complete! View your account to manage your saved information and fundra…" at bounding box center [866, 326] width 659 height 565
click at [164, 445] on span "Assign Tickets" at bounding box center [136, 453] width 71 height 16
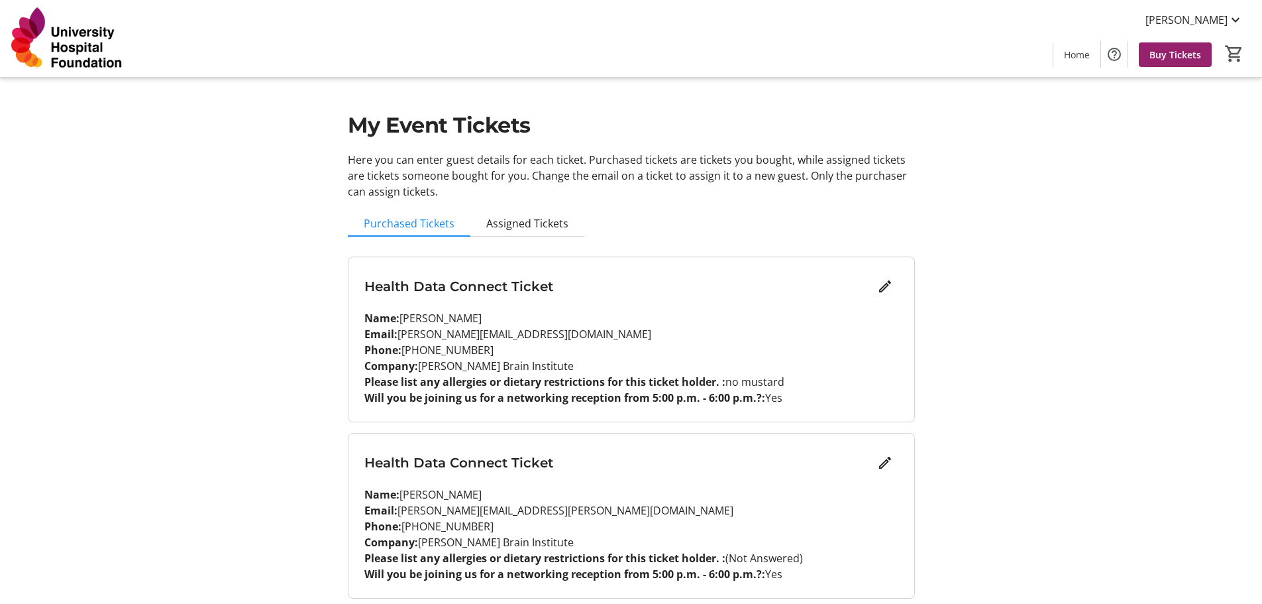
scroll to position [48, 0]
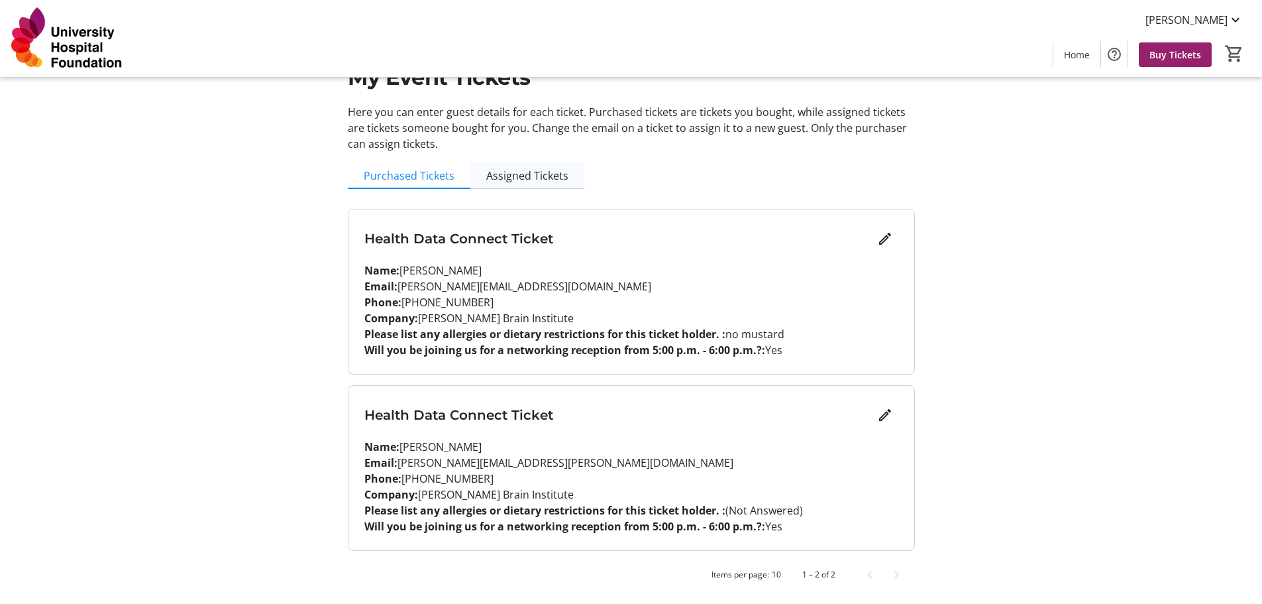
click at [534, 178] on span "Assigned Tickets" at bounding box center [527, 175] width 82 height 11
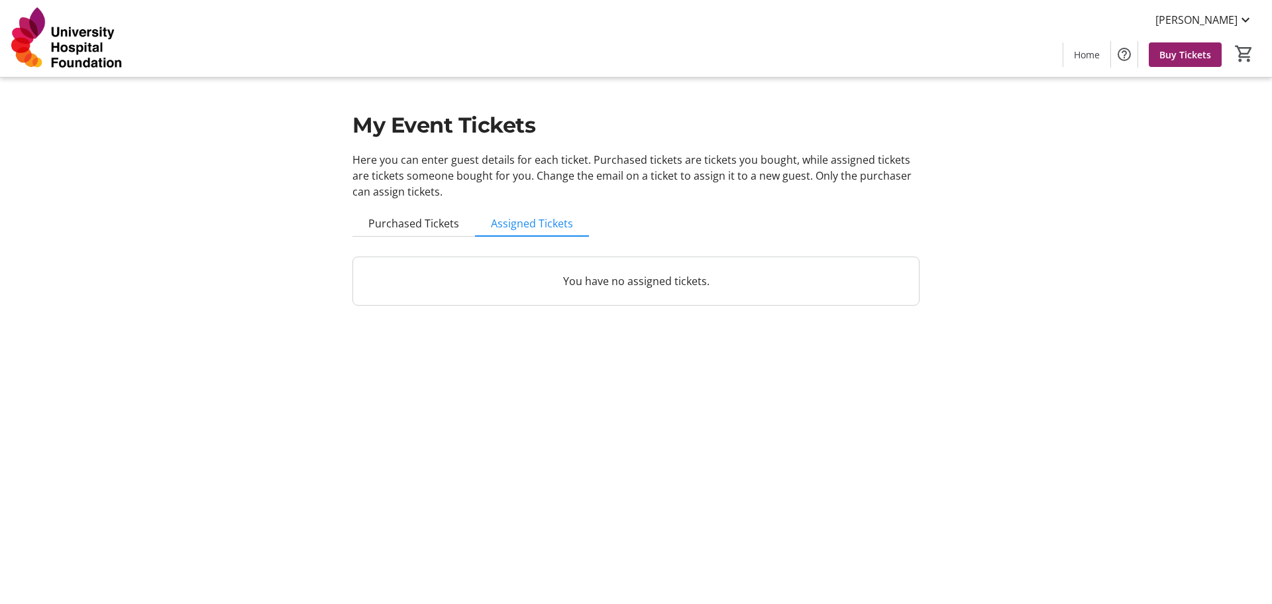
click at [412, 207] on div "My Event Tickets Here you can enter guest details for each ticket. Purchased ti…" at bounding box center [636, 160] width 583 height 321
click at [413, 218] on span "Purchased Tickets" at bounding box center [413, 223] width 91 height 11
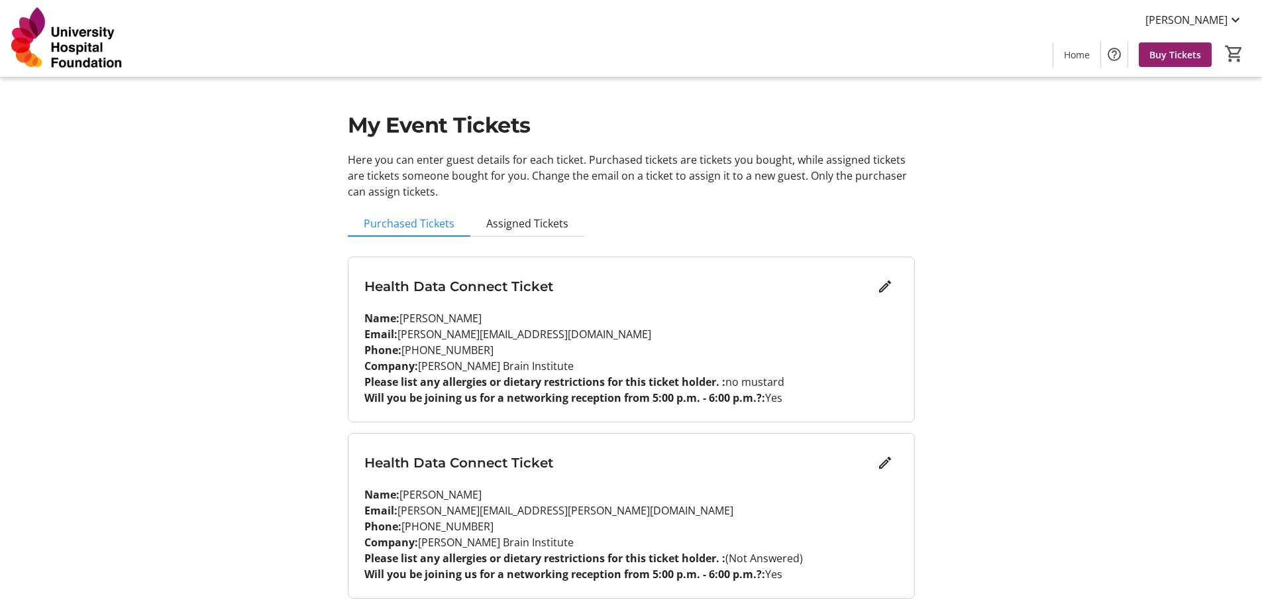
click at [735, 332] on p "Email: jennifer.dotchin1@ucalgary.ca" at bounding box center [631, 334] width 534 height 16
click at [878, 287] on mat-icon "Edit" at bounding box center [885, 286] width 16 height 16
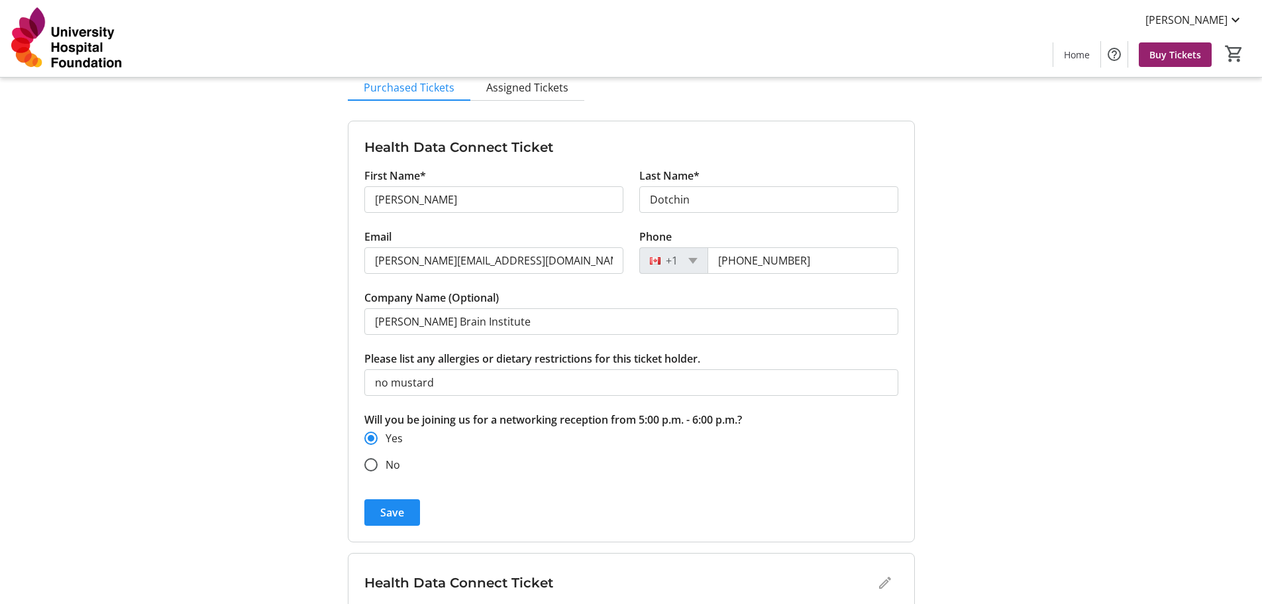
scroll to position [237, 0]
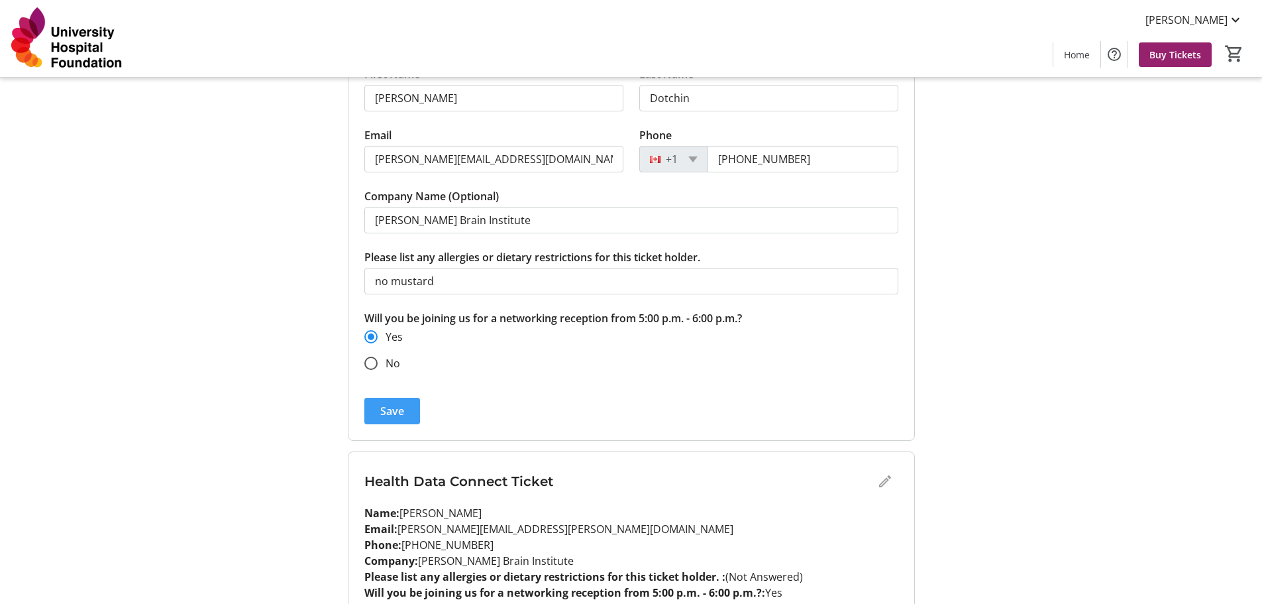
click at [411, 414] on span "submit" at bounding box center [392, 411] width 56 height 32
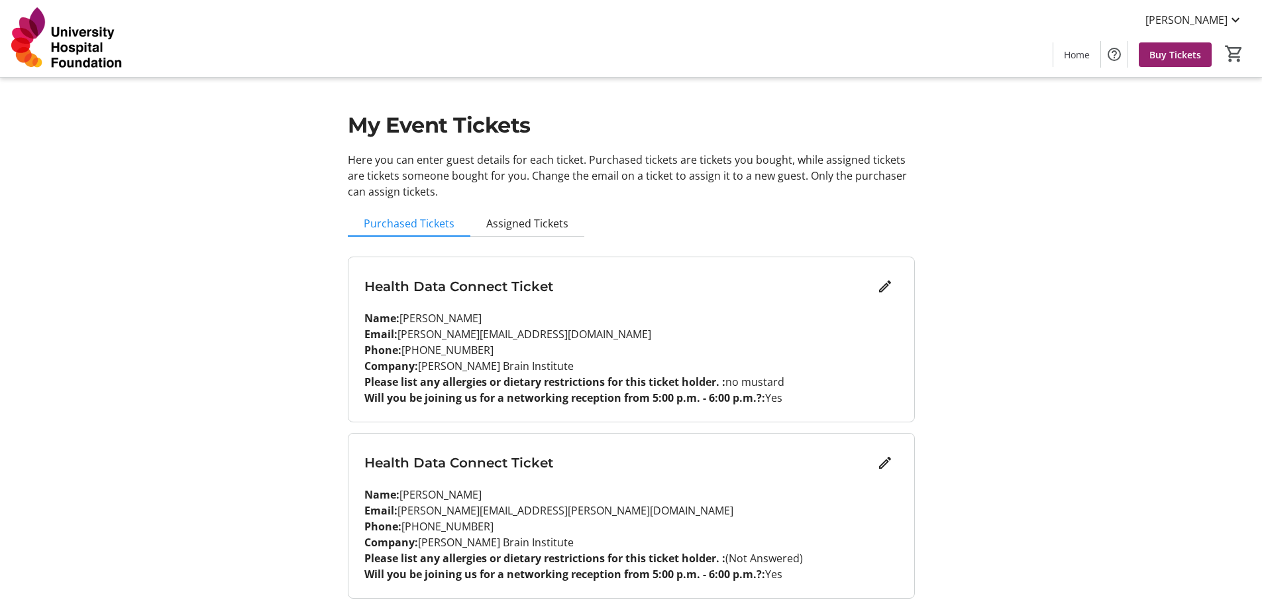
scroll to position [48, 0]
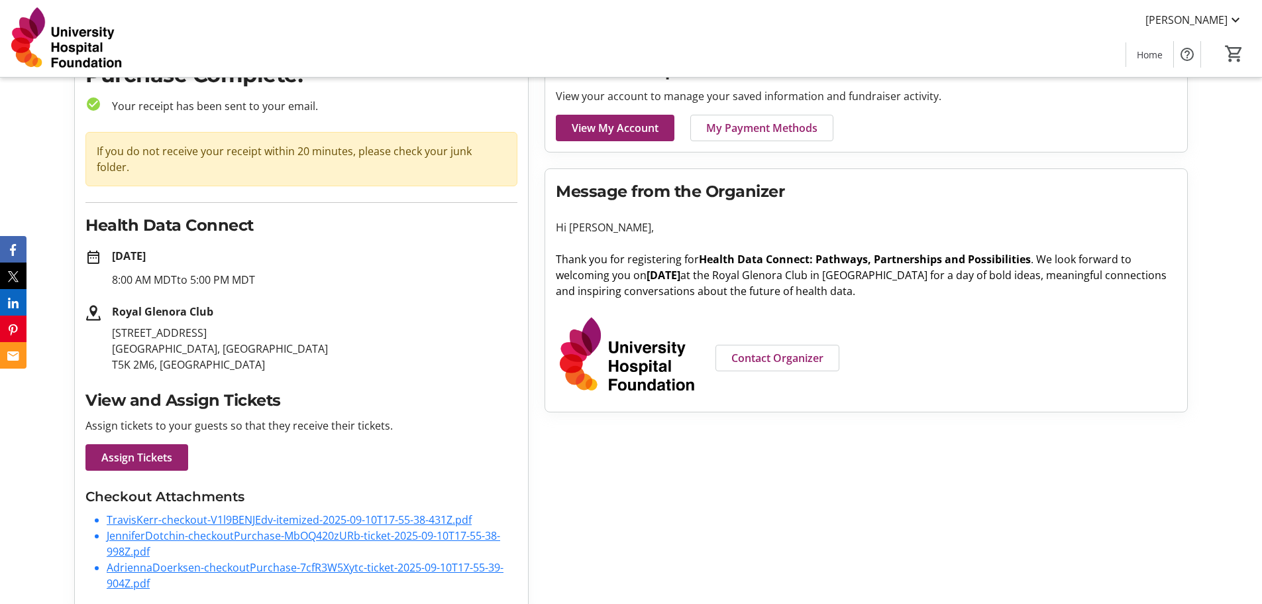
scroll to position [77, 0]
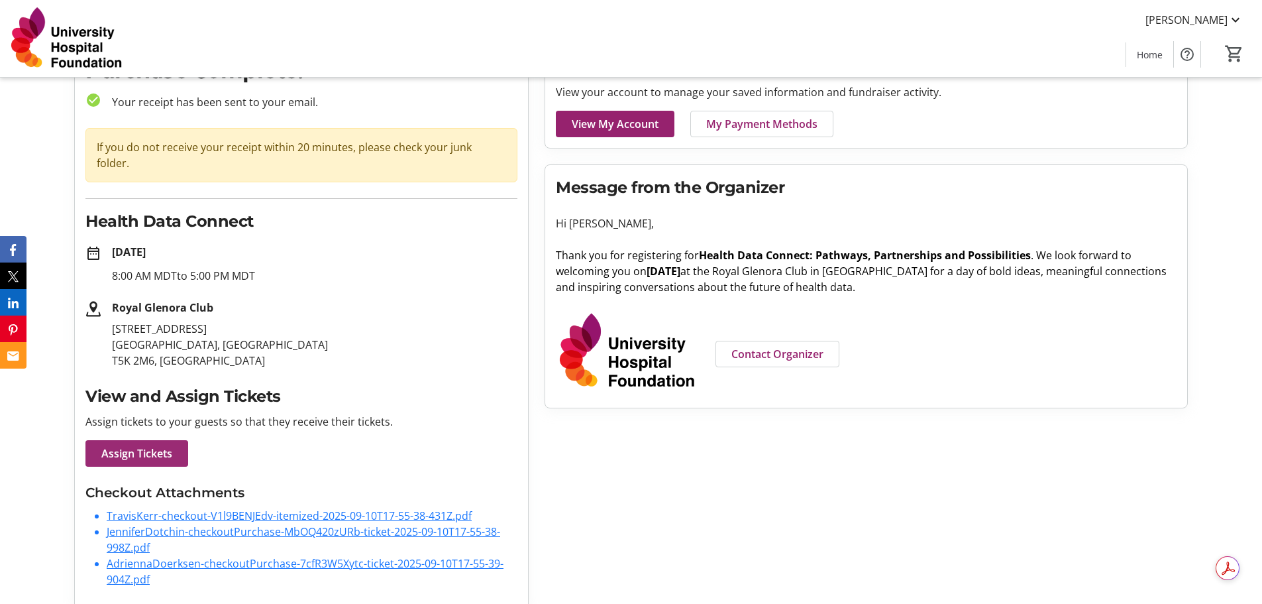
click at [158, 445] on span at bounding box center [136, 453] width 103 height 32
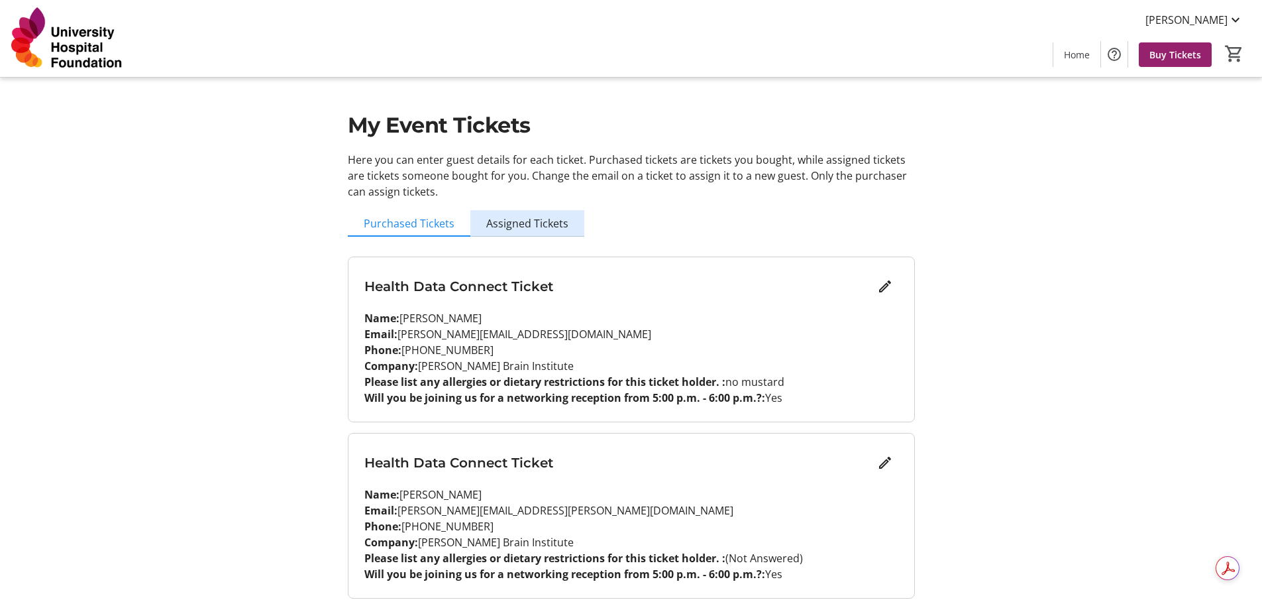
click at [536, 226] on span "Assigned Tickets" at bounding box center [527, 223] width 82 height 11
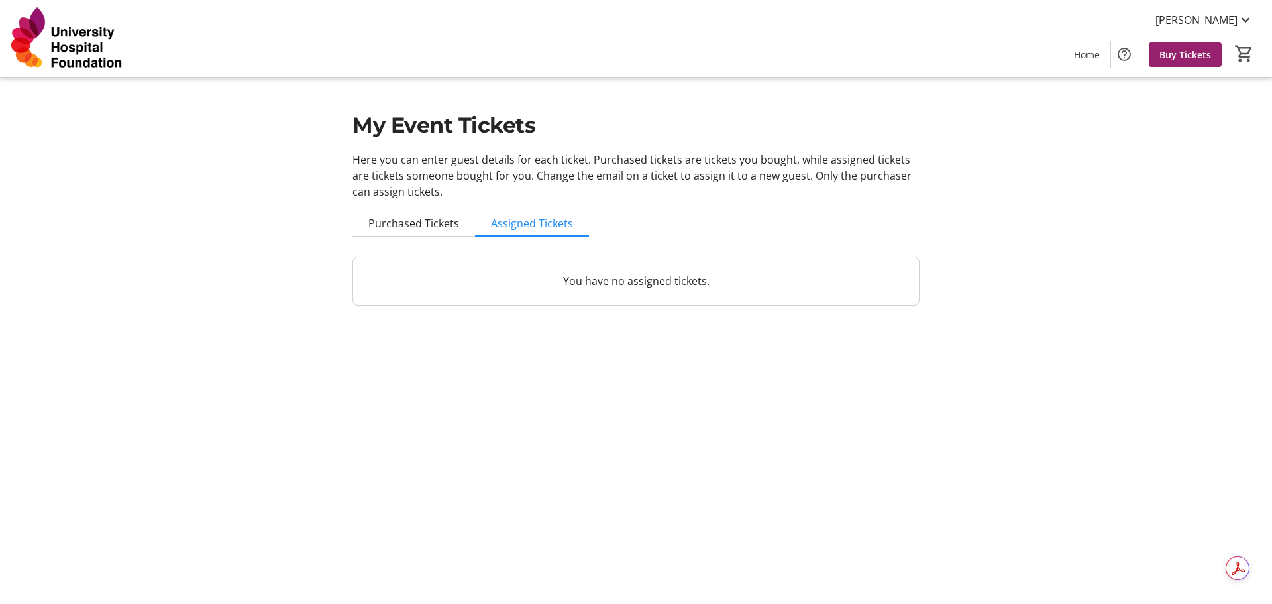
click at [571, 282] on p "You have no assigned tickets." at bounding box center [636, 281] width 534 height 16
click at [418, 221] on span "Purchased Tickets" at bounding box center [413, 223] width 91 height 11
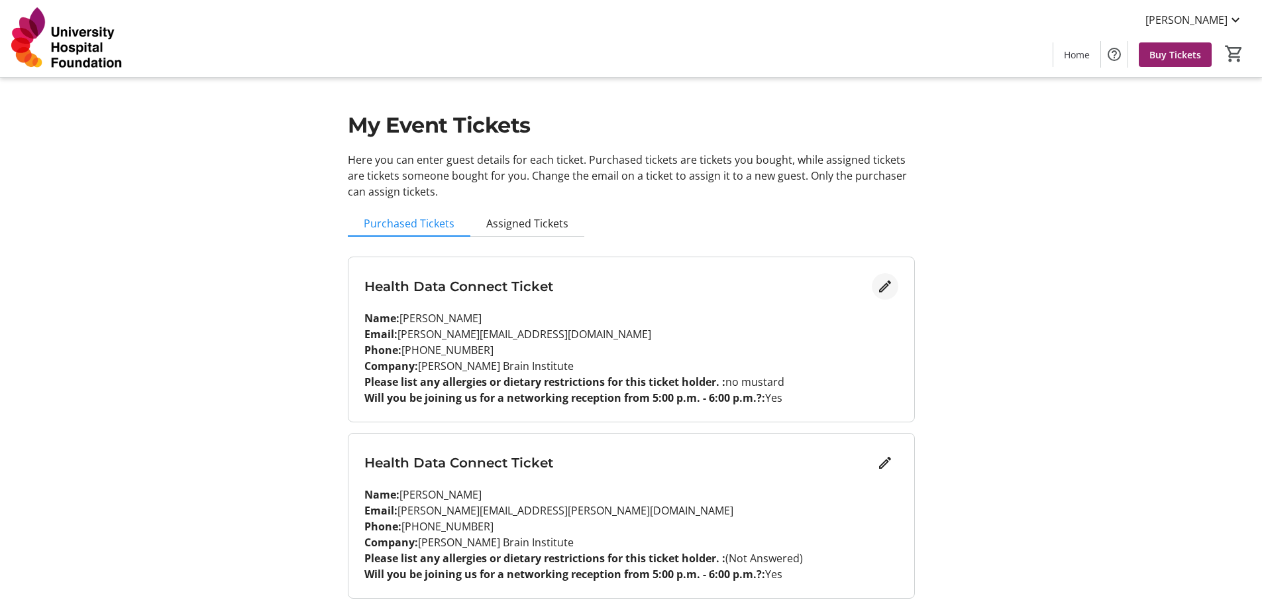
click at [877, 282] on mat-icon "Edit" at bounding box center [885, 286] width 16 height 16
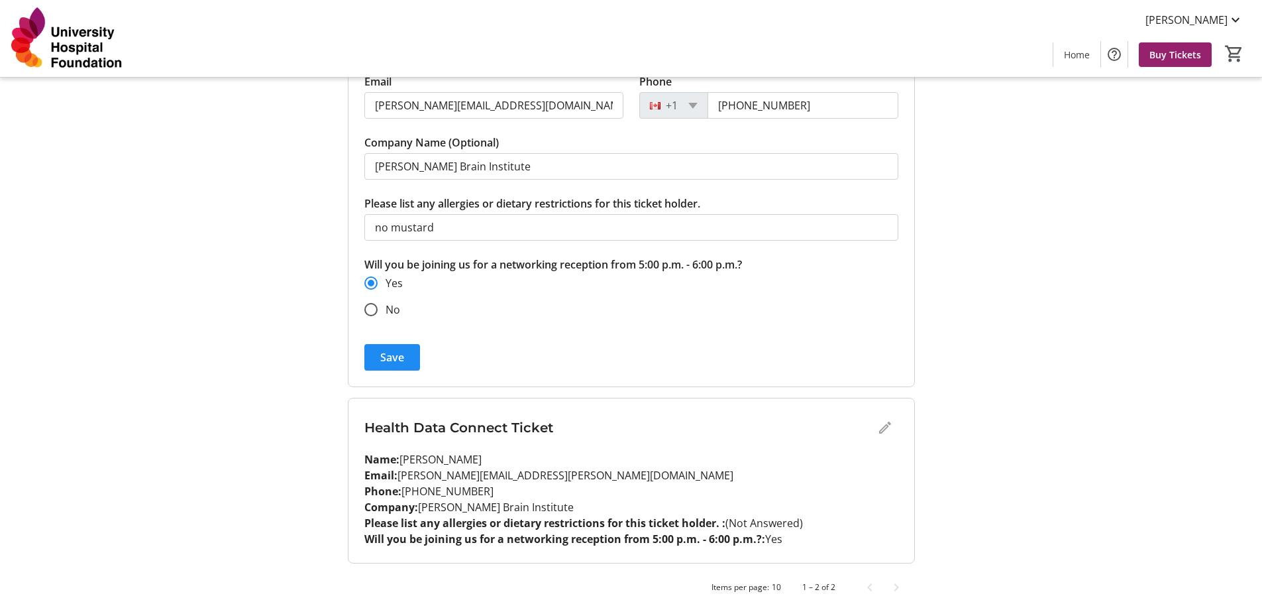
scroll to position [303, 0]
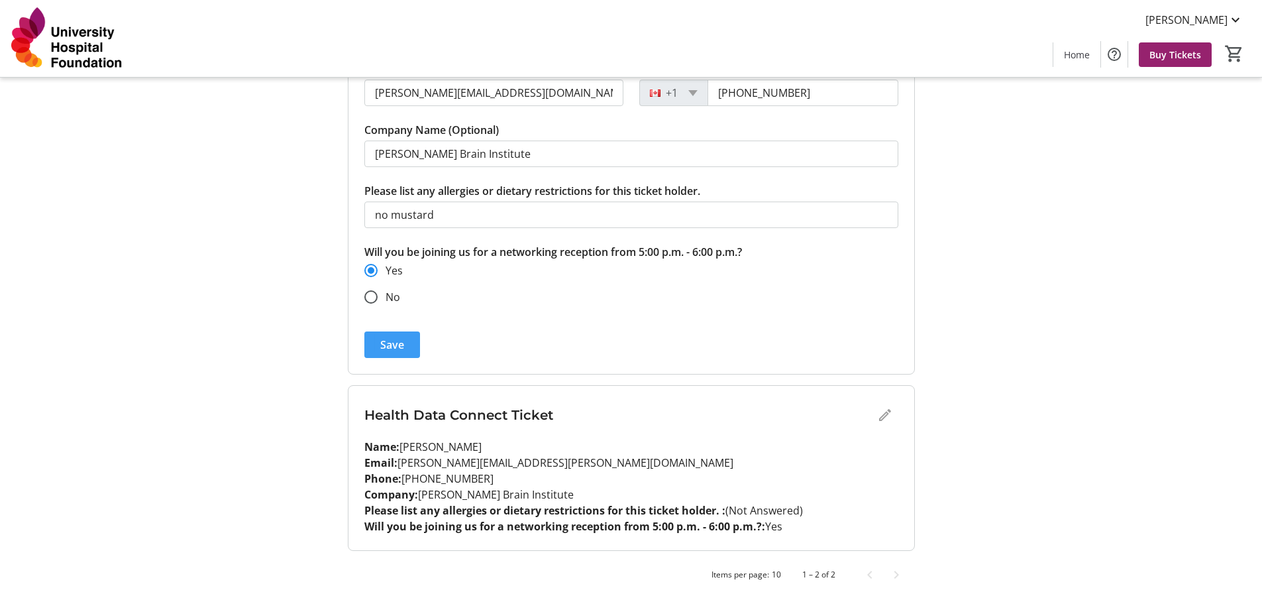
click at [378, 338] on span "submit" at bounding box center [392, 345] width 56 height 32
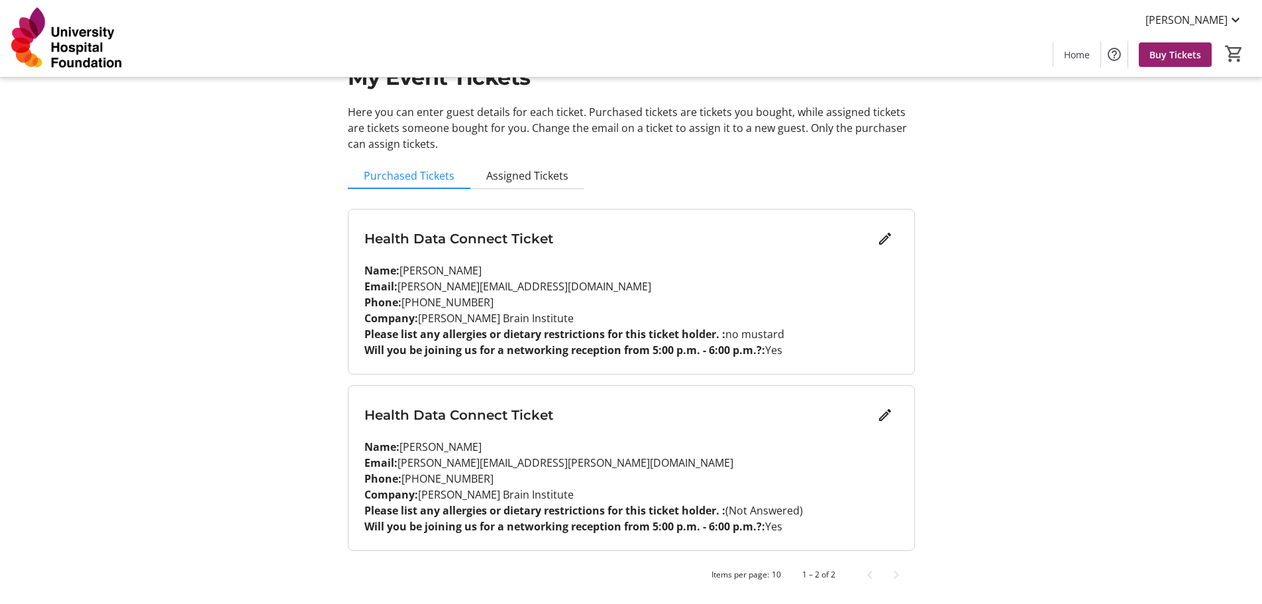
scroll to position [0, 0]
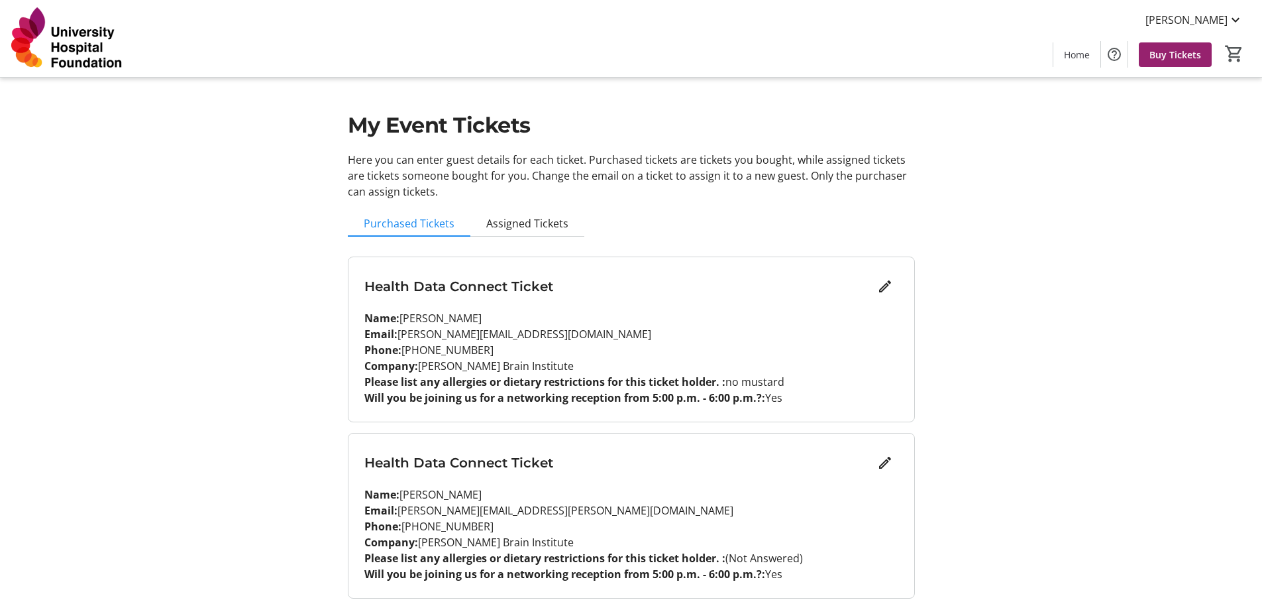
click at [500, 265] on div "Health Data Connect Ticket Name: Jennifer Dotchin Email: jennifer.dotchin1@ucal…" at bounding box center [632, 339] width 566 height 164
click at [476, 320] on p "Name: Jennifer Dotchin" at bounding box center [631, 318] width 534 height 16
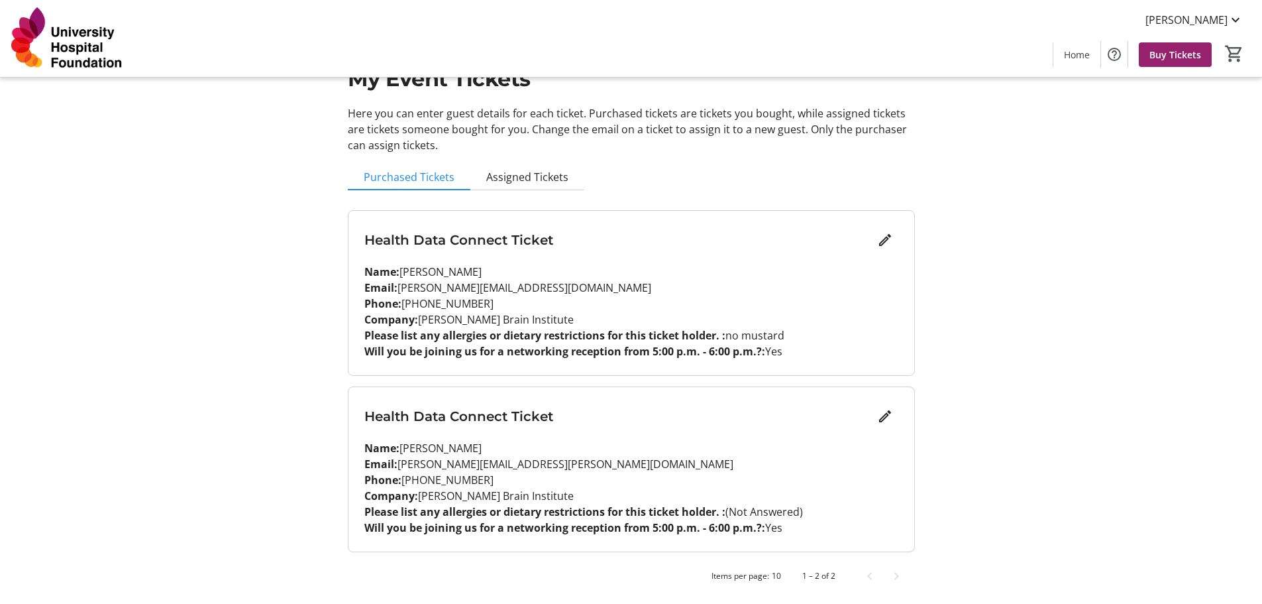
scroll to position [48, 0]
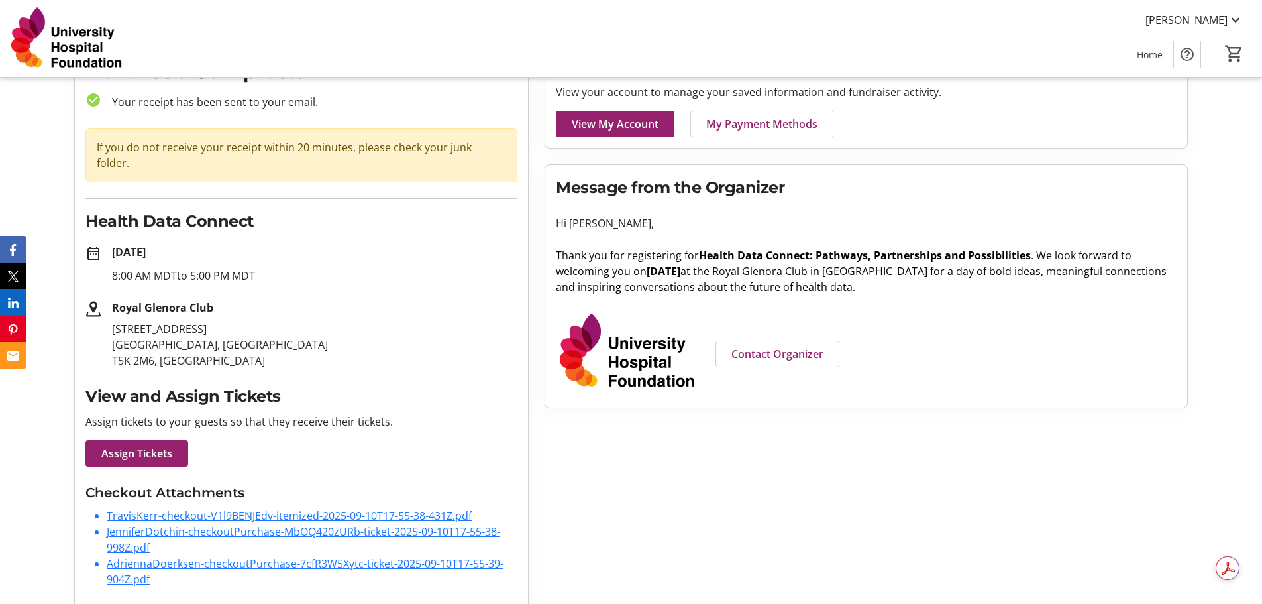
click at [266, 508] on link "TravisKerr-checkout-V1l9BENJEdv-itemized-2025-09-10T17-55-38-431Z.pdf" at bounding box center [289, 515] width 365 height 15
click at [753, 523] on div "Account Complete! View your account to manage your saved information and fundra…" at bounding box center [866, 326] width 659 height 565
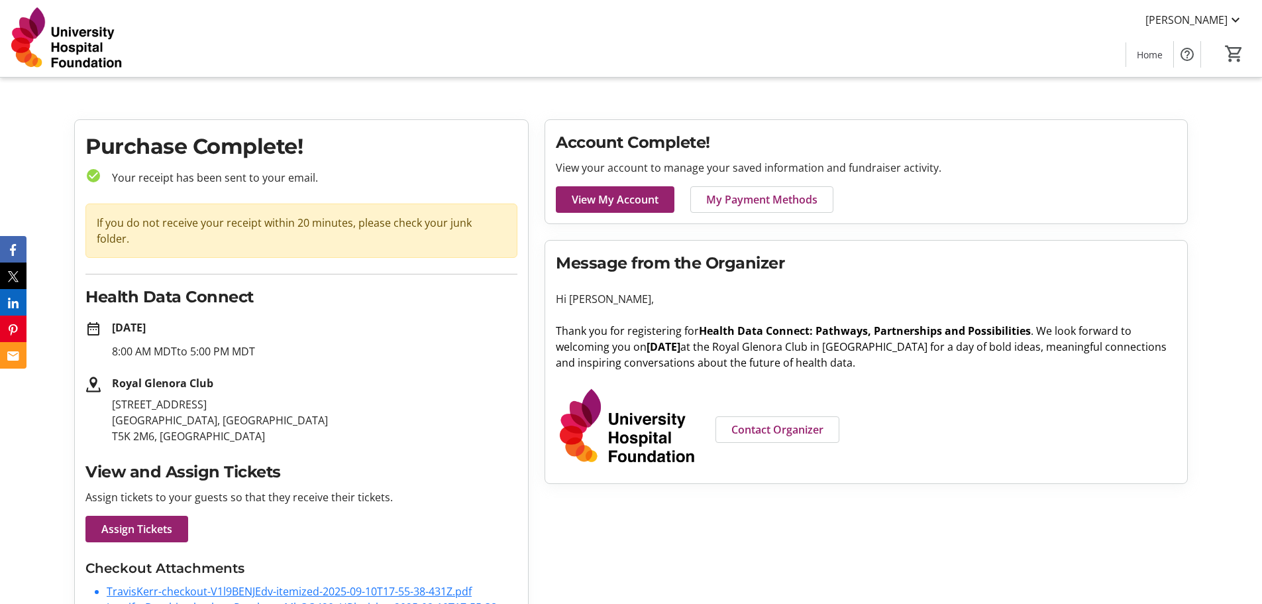
scroll to position [0, 0]
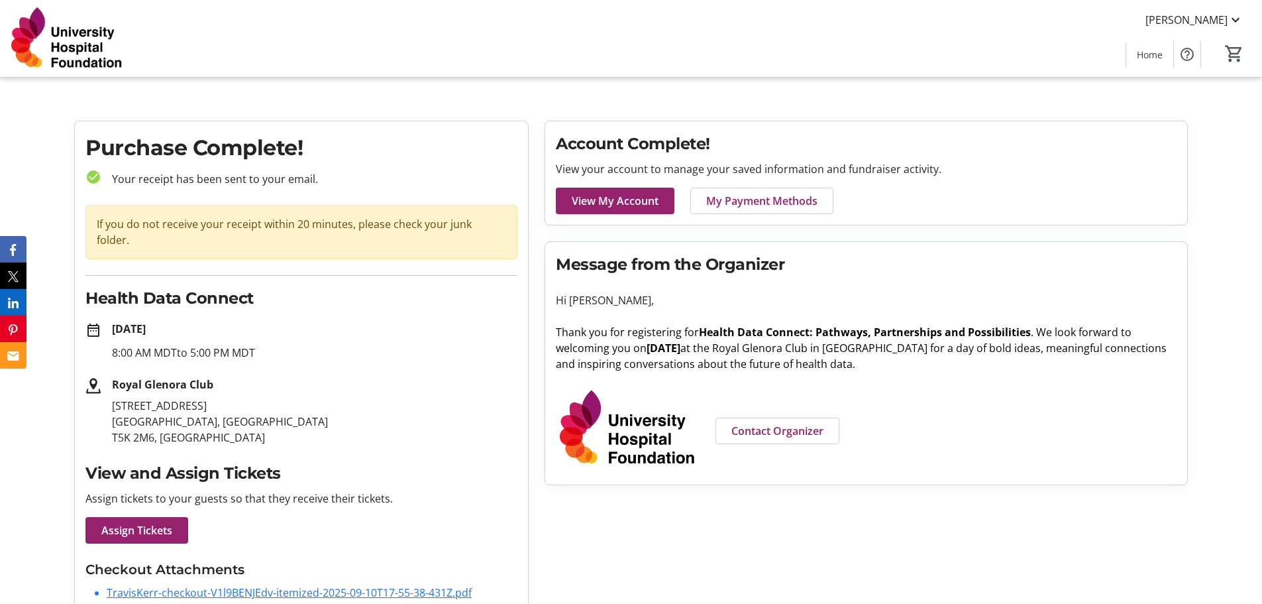
click at [82, 40] on img at bounding box center [67, 38] width 118 height 66
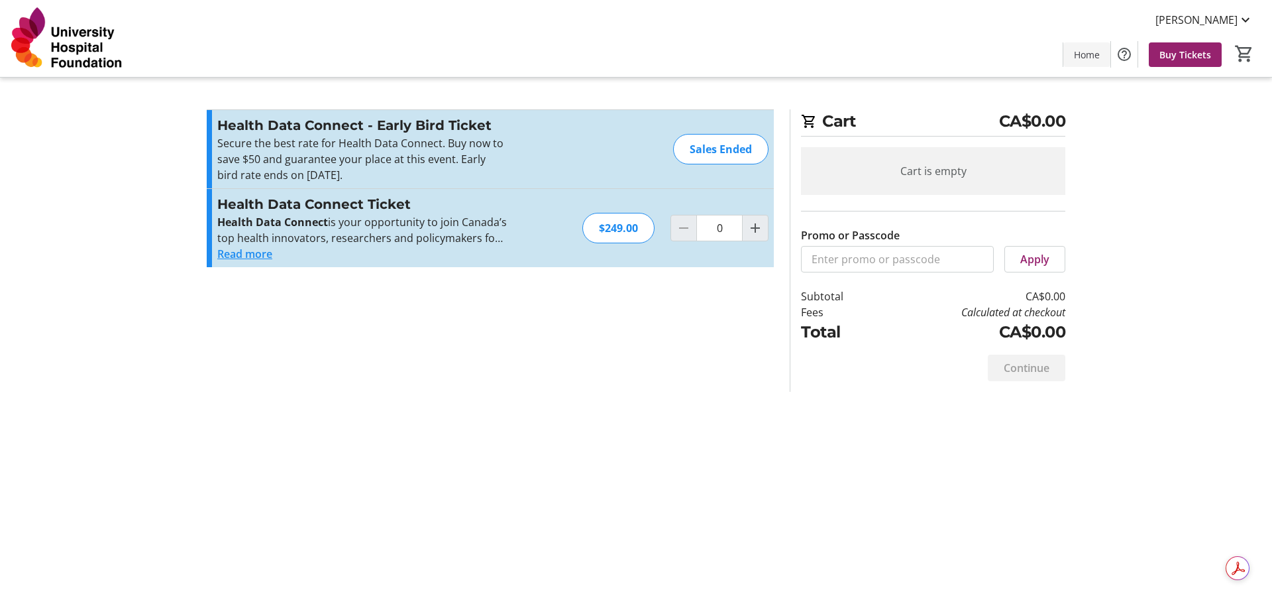
click at [1089, 57] on span "Home" at bounding box center [1087, 55] width 26 height 14
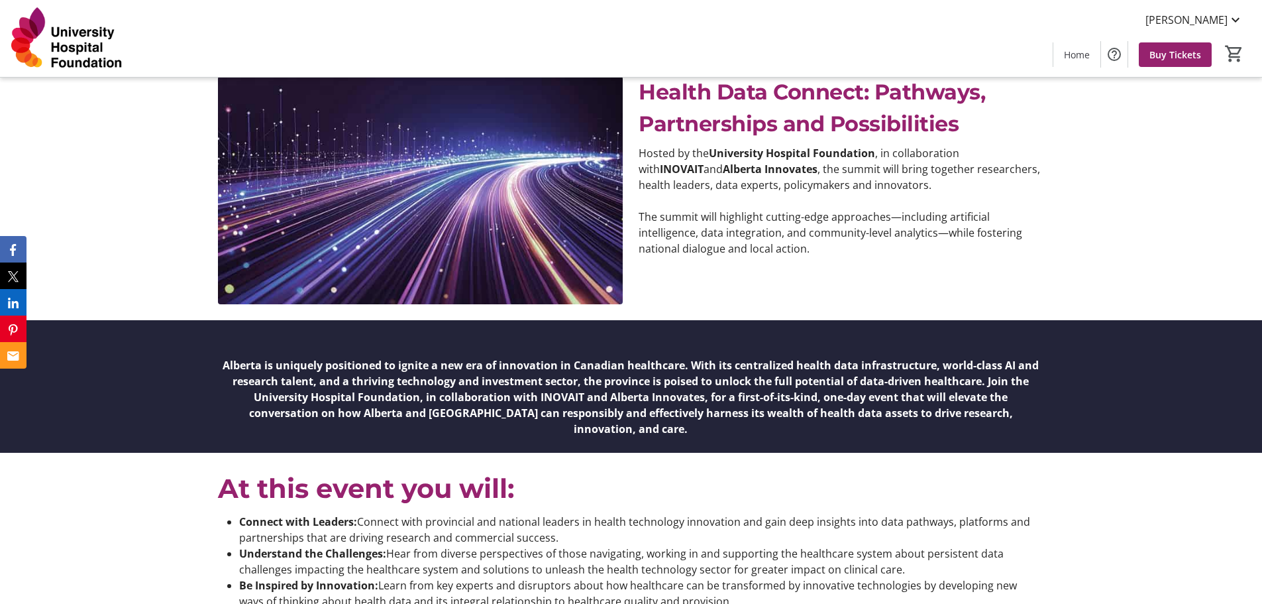
scroll to position [541, 0]
